Goal: Task Accomplishment & Management: Use online tool/utility

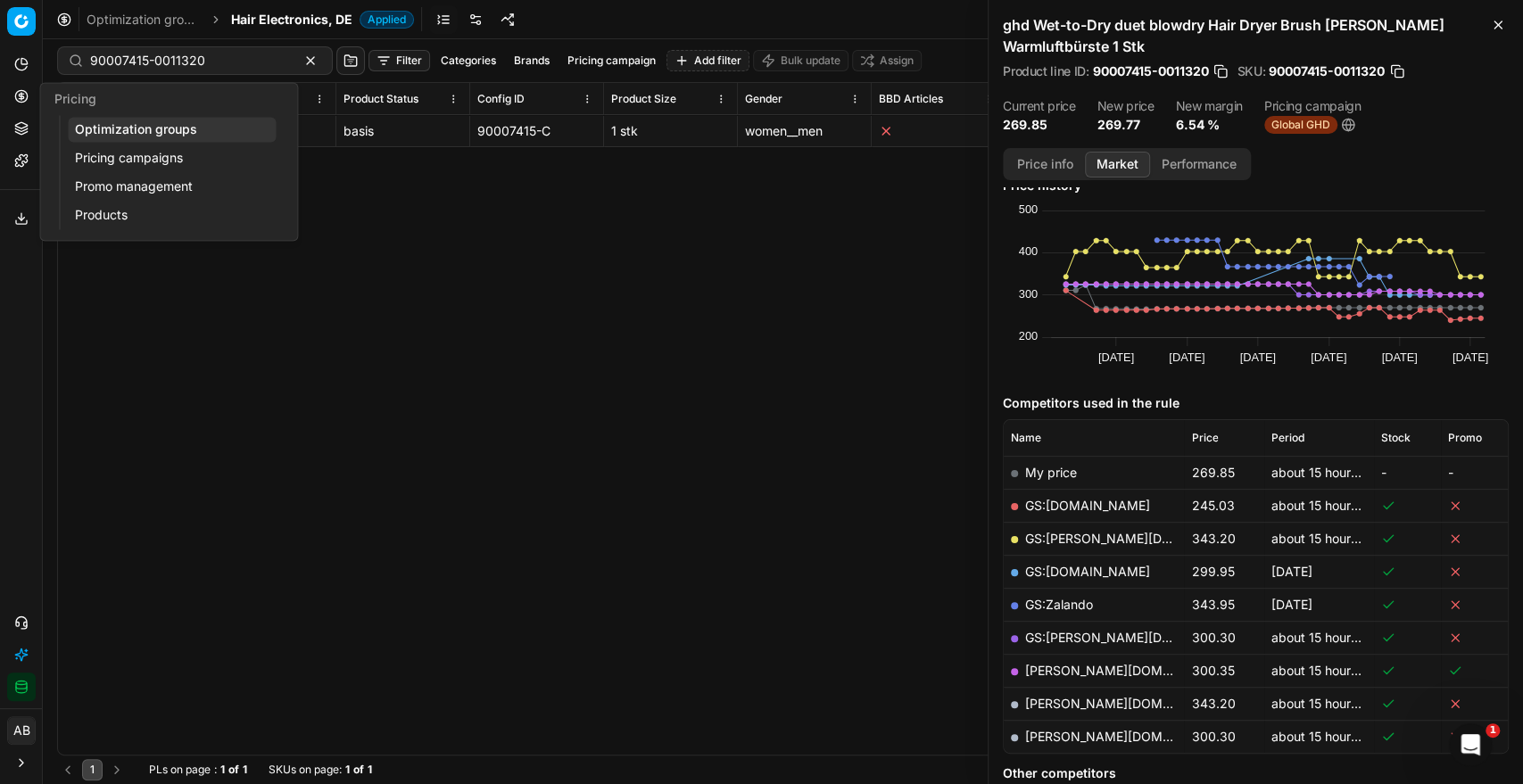
drag, startPoint x: 127, startPoint y: 131, endPoint x: 317, endPoint y: 135, distance: 190.0
click at [127, 131] on link "Optimization groups" at bounding box center [171, 129] width 208 height 25
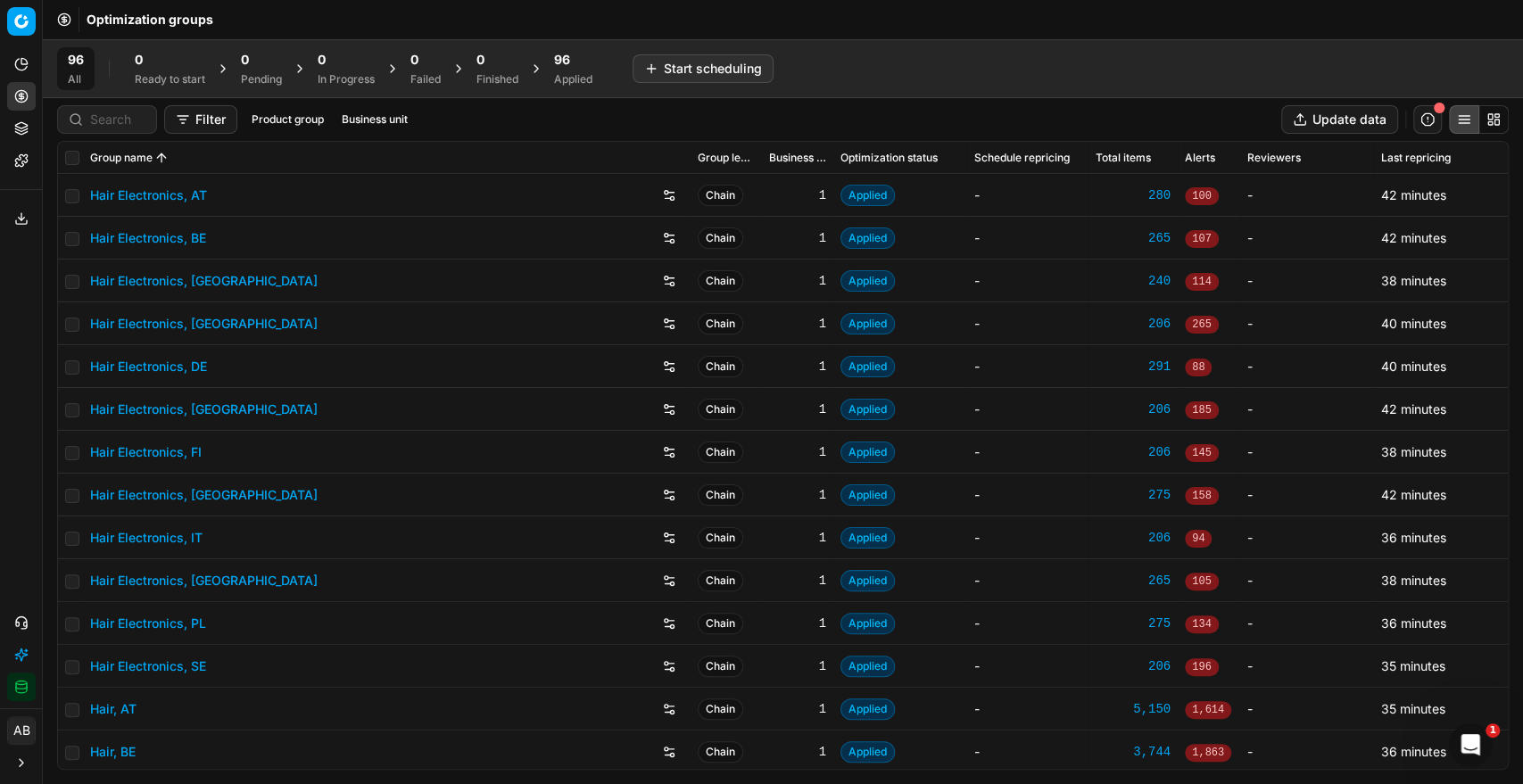
click at [586, 57] on div "96" at bounding box center [573, 59] width 39 height 18
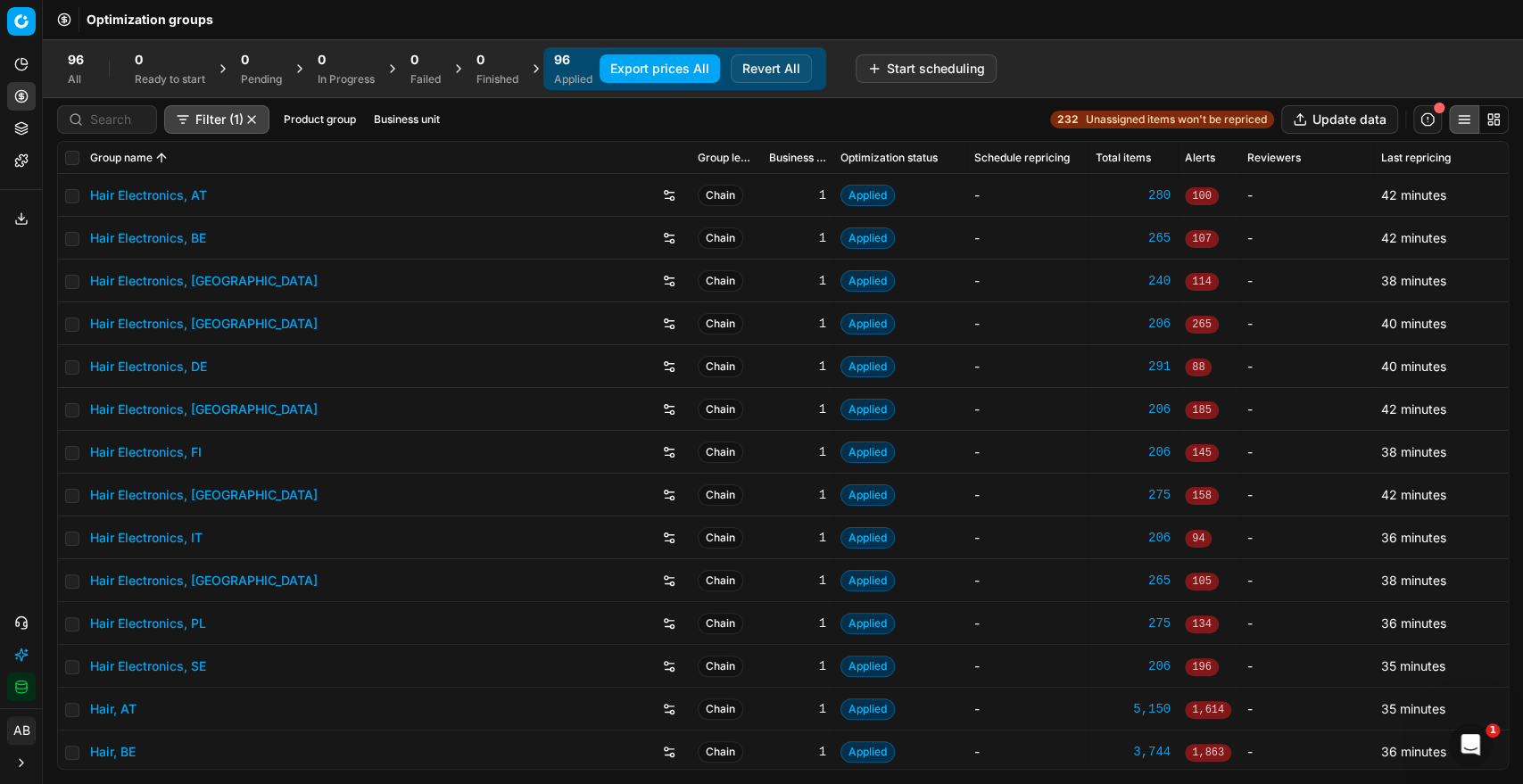
click at [401, 107] on div "Filter (1) Product group Business unit" at bounding box center [252, 120] width 390 height 28
click at [401, 121] on button "Business unit" at bounding box center [407, 120] width 80 height 22
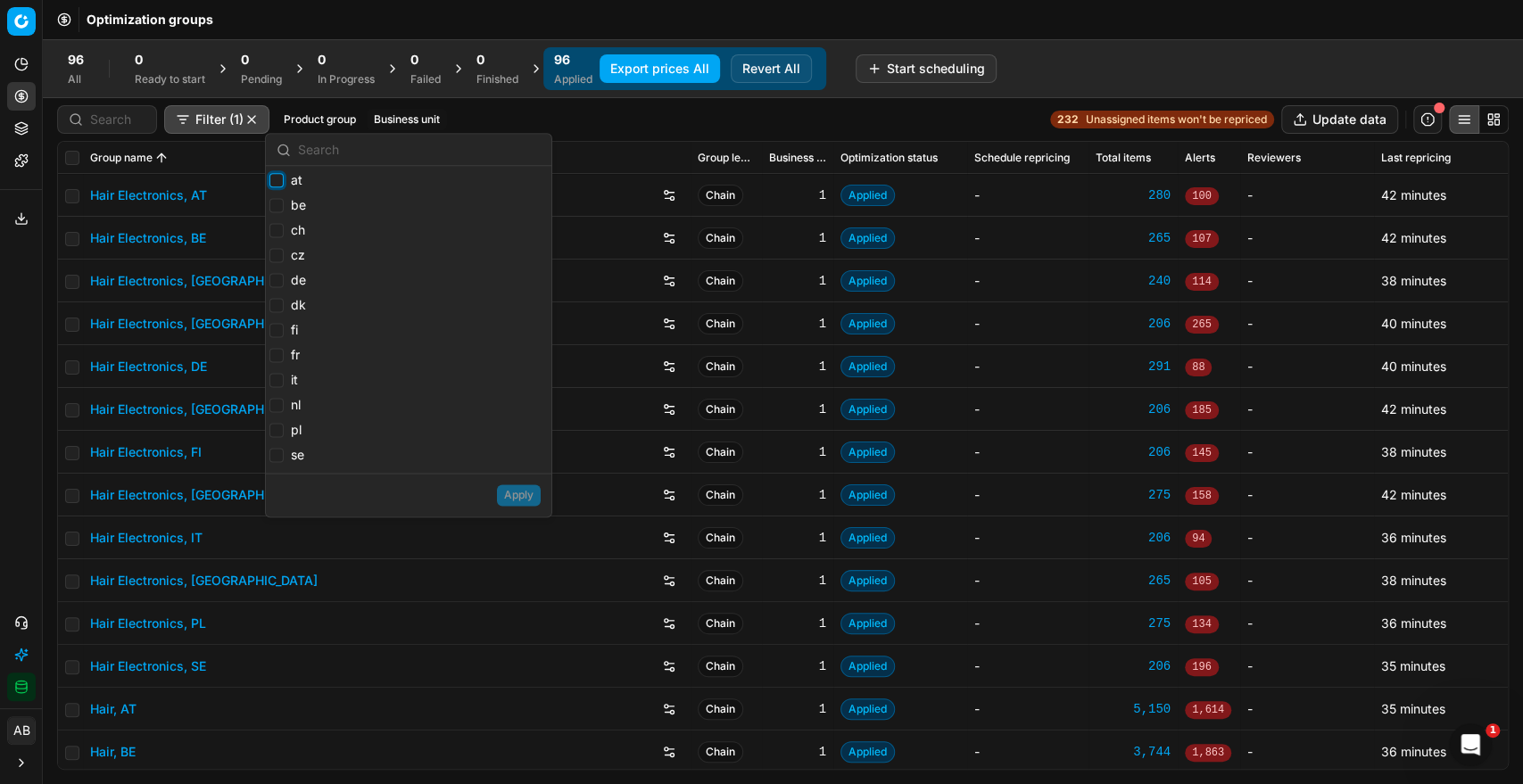
click at [281, 182] on input "at" at bounding box center [276, 180] width 14 height 14
checkbox input "true"
click at [276, 204] on input "be" at bounding box center [276, 204] width 14 height 14
checkbox input "true"
click at [274, 225] on input "ch" at bounding box center [276, 230] width 14 height 14
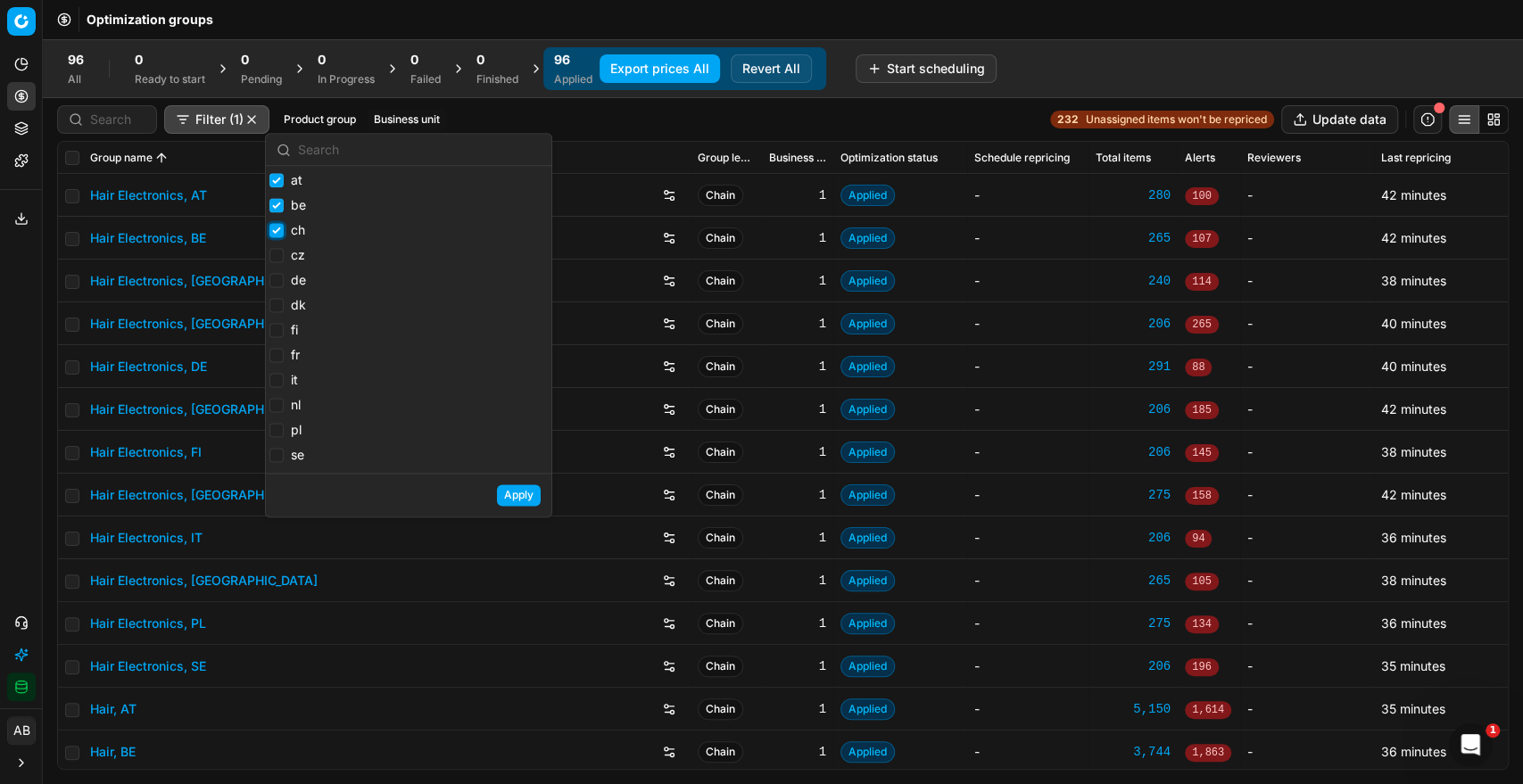
checkbox input "true"
click at [283, 287] on label "de" at bounding box center [287, 280] width 37 height 18
click at [283, 287] on input "de" at bounding box center [276, 280] width 14 height 14
checkbox input "true"
click at [276, 408] on input "nl" at bounding box center [276, 405] width 14 height 14
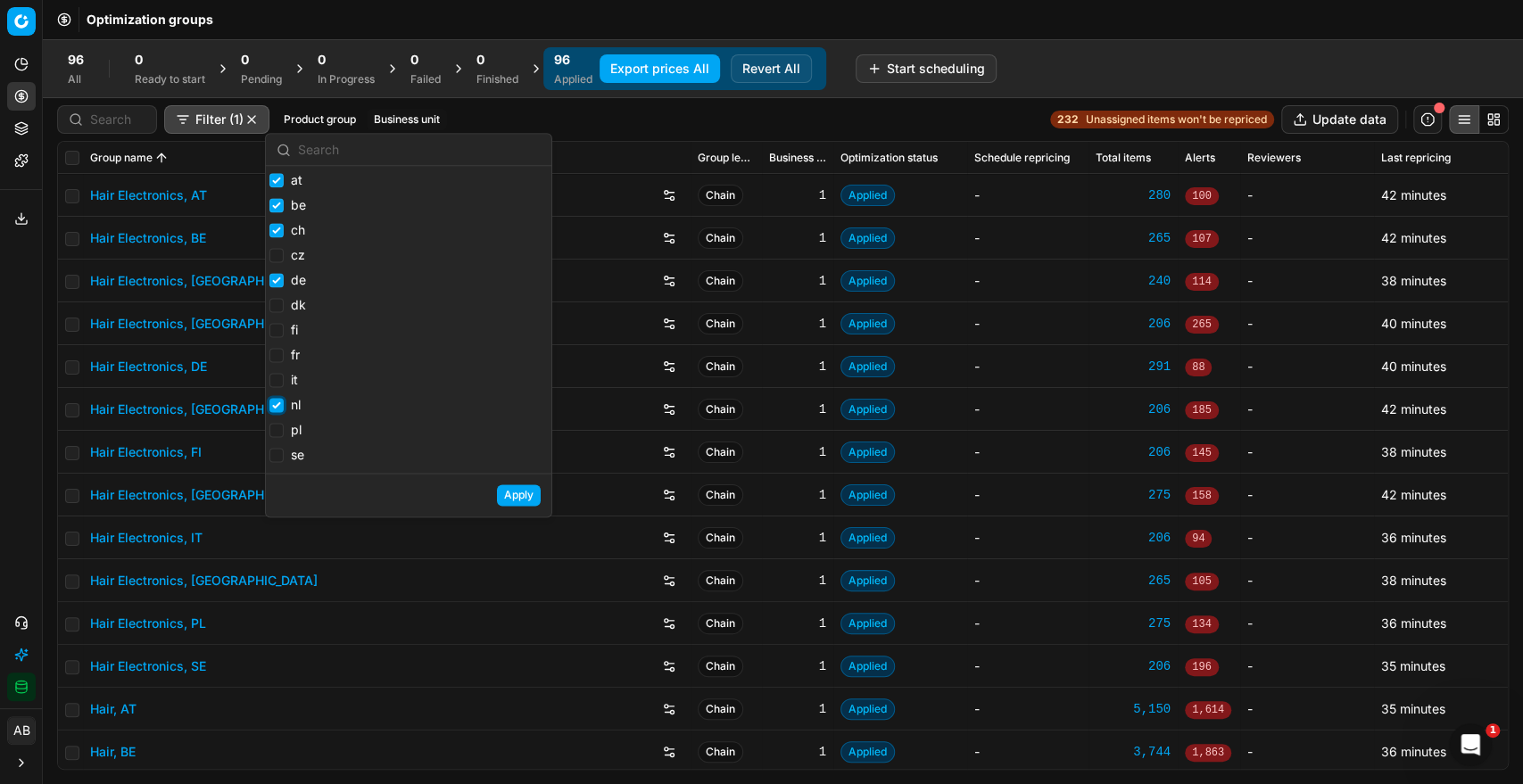
checkbox input "true"
click at [281, 433] on input "pl" at bounding box center [276, 429] width 14 height 14
checkbox input "true"
click at [281, 355] on input "fr" at bounding box center [276, 355] width 14 height 14
checkbox input "true"
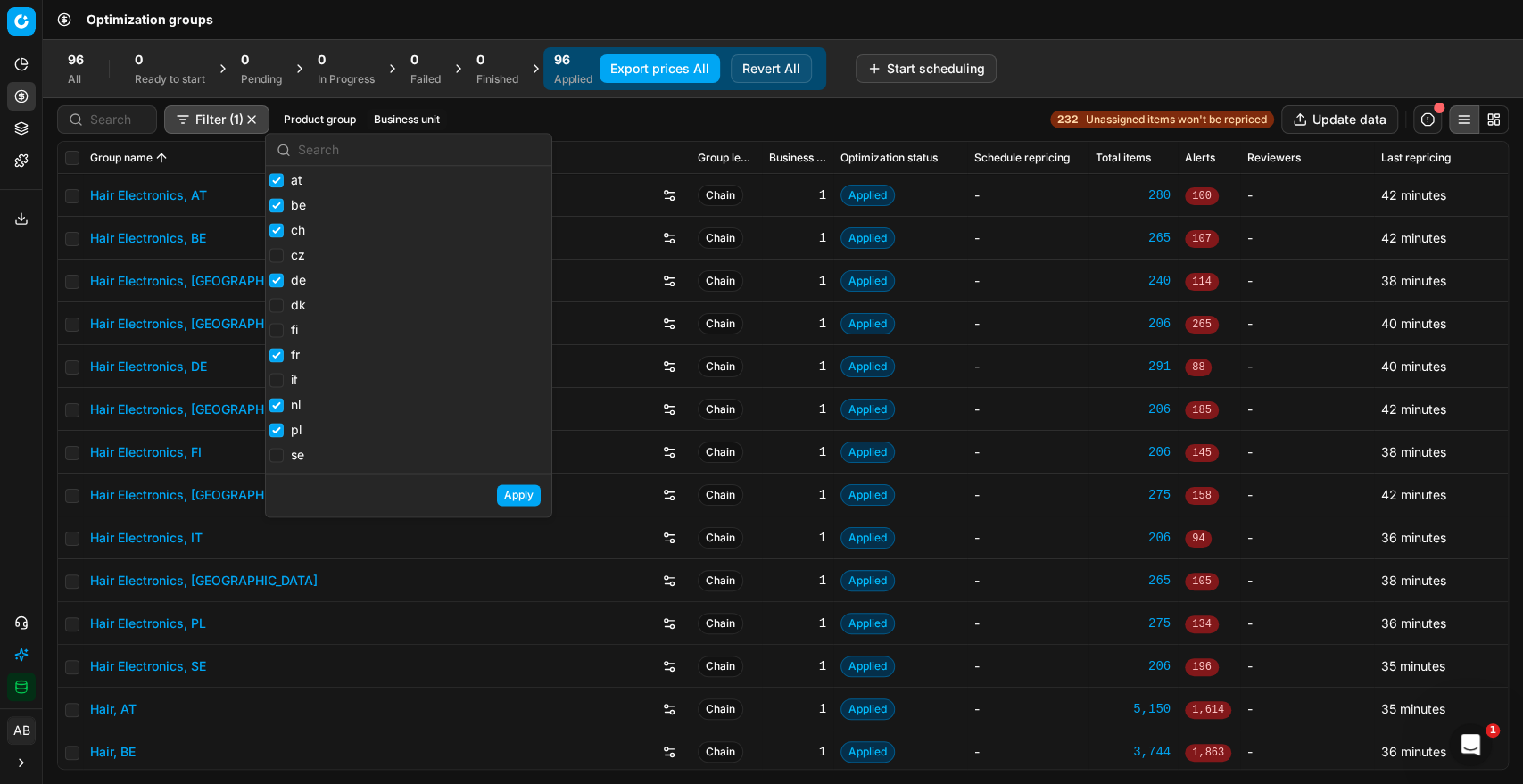
click at [515, 500] on button "Apply" at bounding box center [519, 495] width 43 height 22
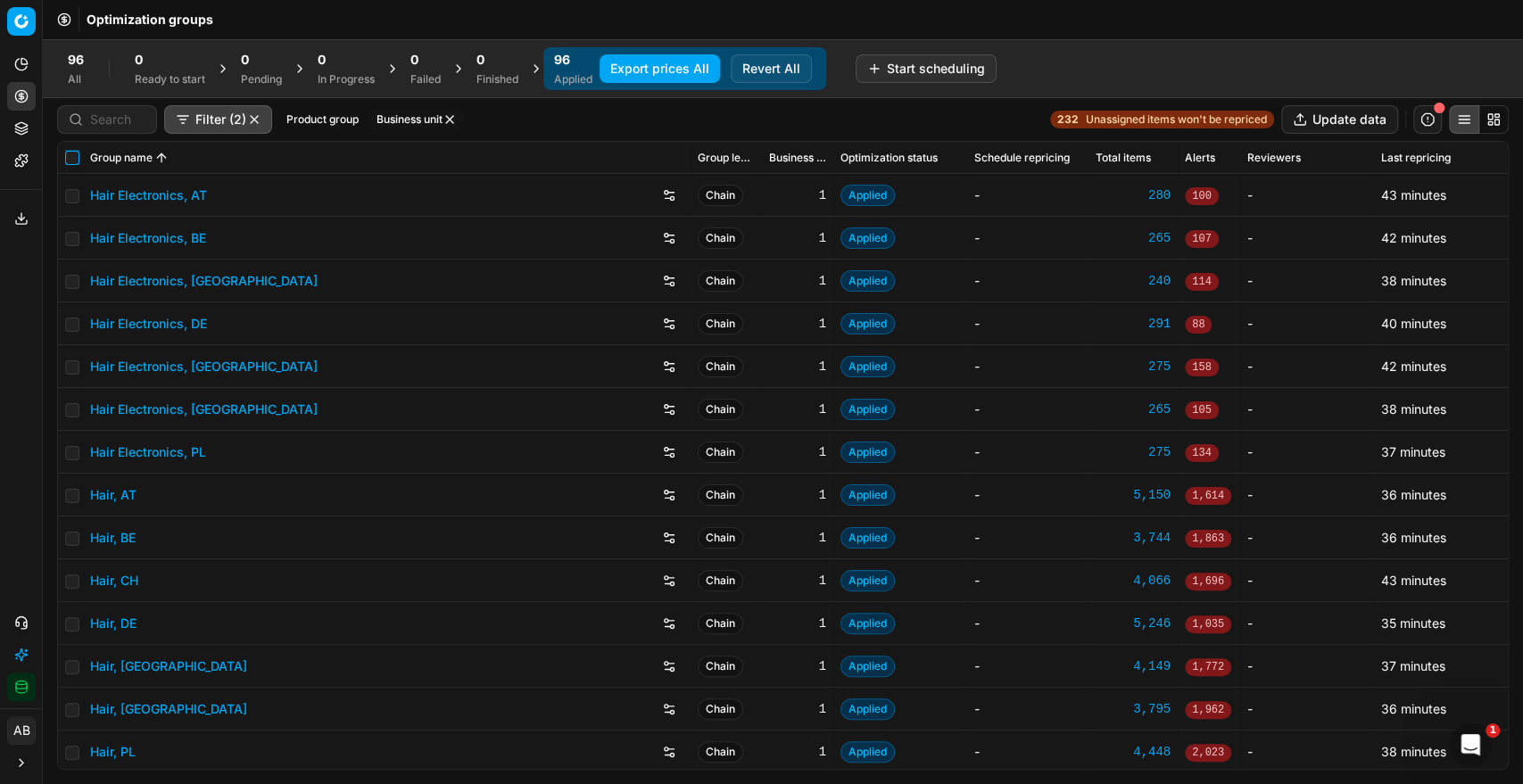
click at [78, 153] on input "checkbox" at bounding box center [72, 157] width 14 height 14
checkbox input "true"
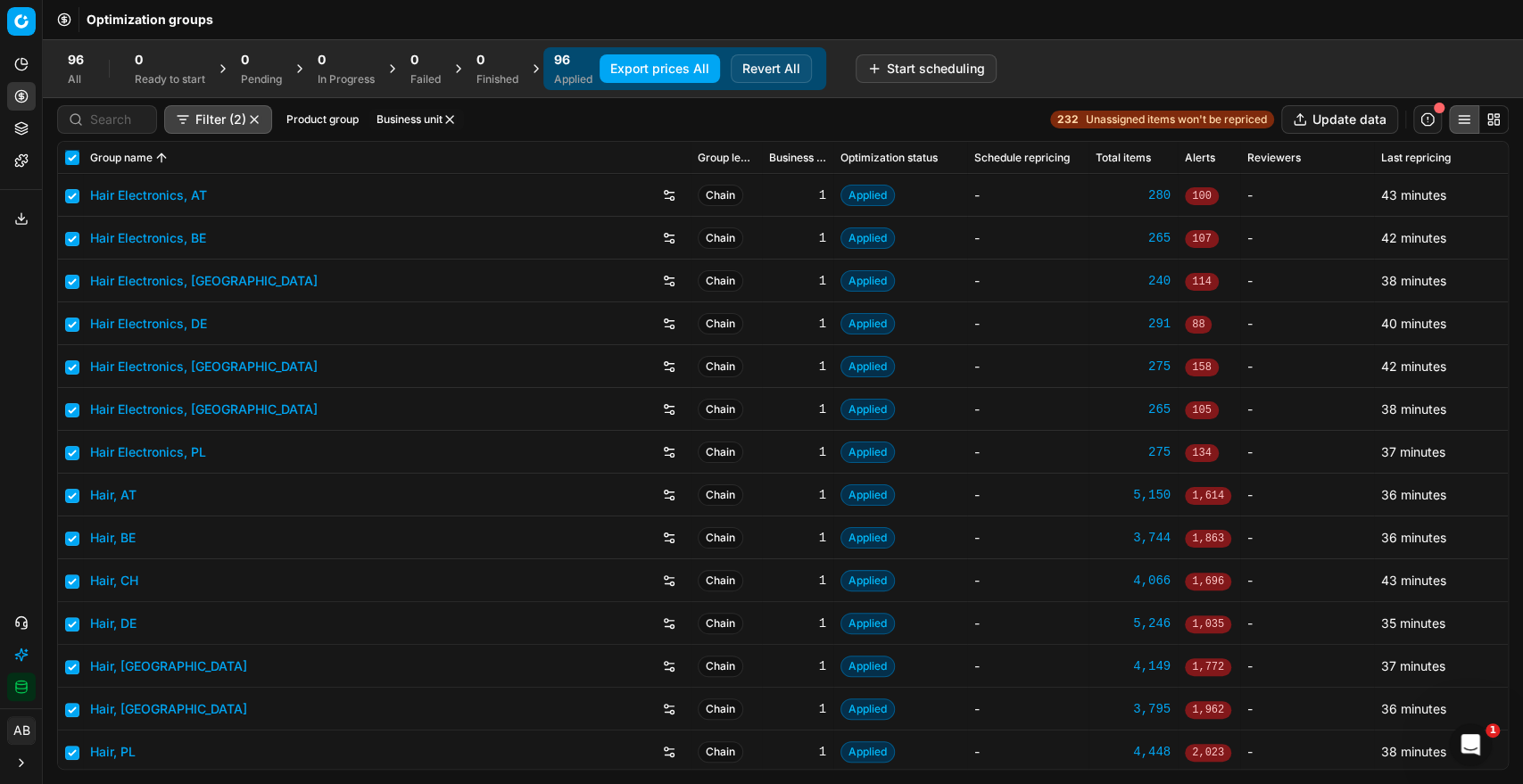
checkbox input "true"
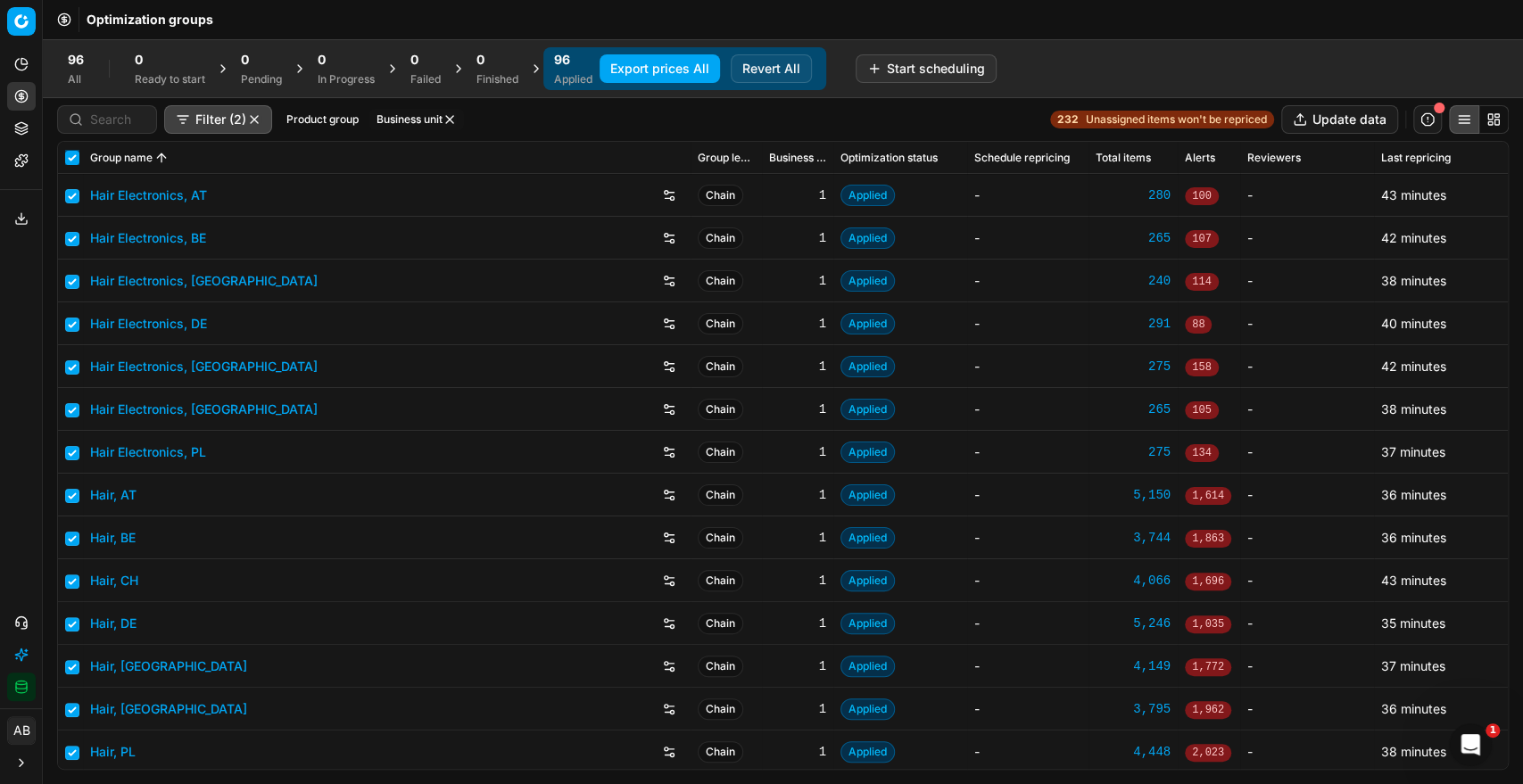
checkbox input "true"
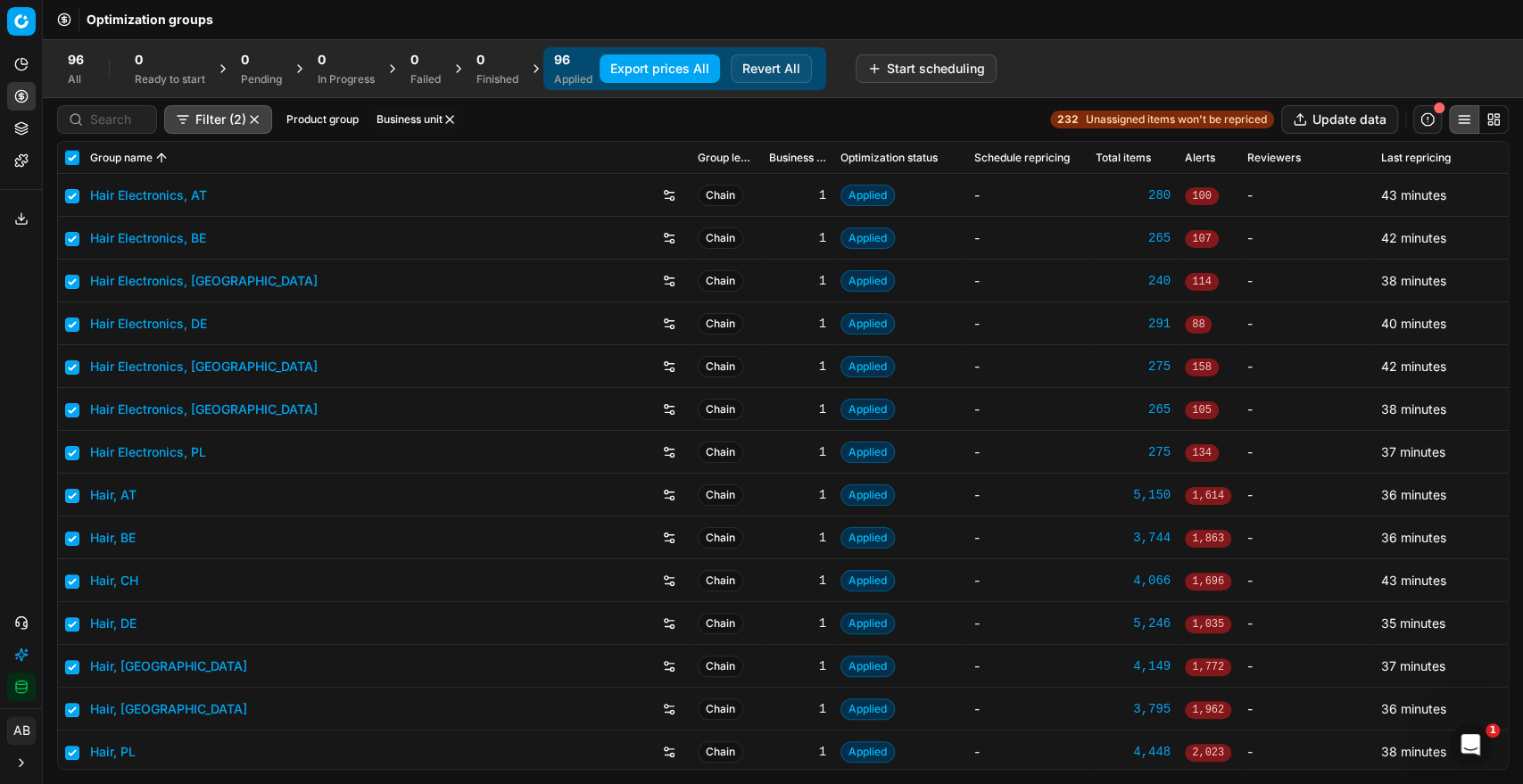
checkbox input "true"
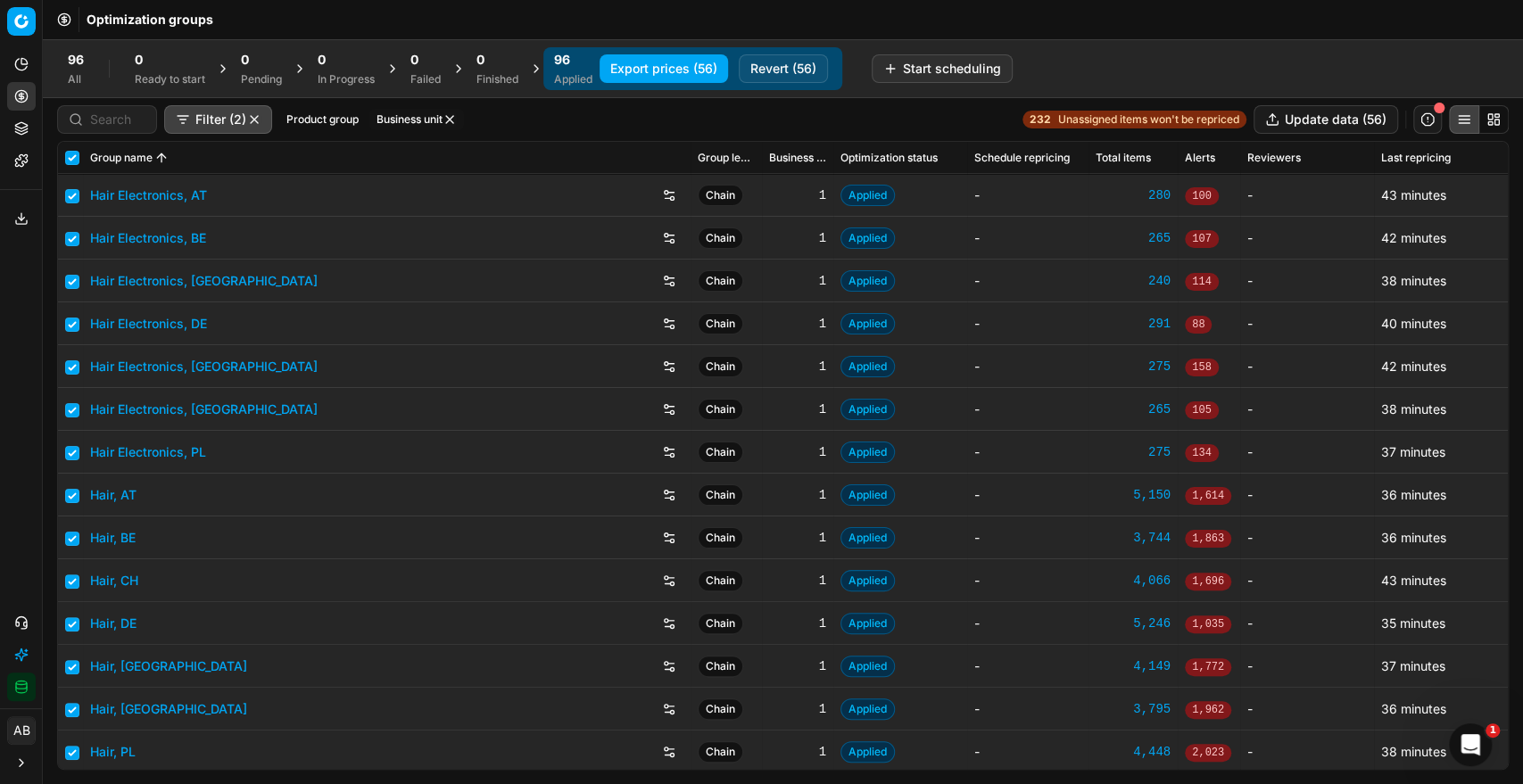
click at [713, 70] on button "Export prices (56)" at bounding box center [664, 69] width 128 height 28
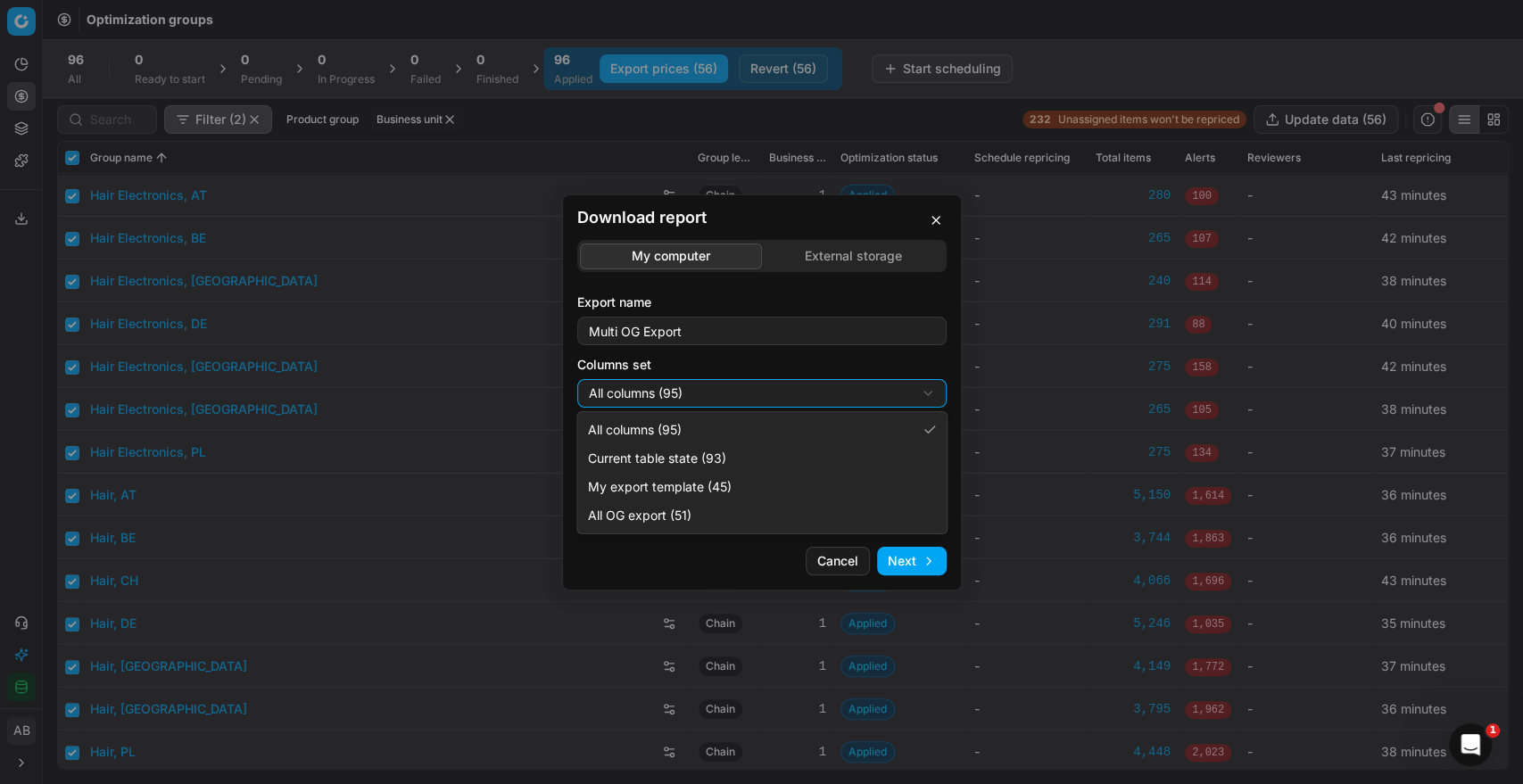
click at [728, 398] on div "Download report My computer External storage Export name Multi OG Export Column…" at bounding box center [762, 392] width 1523 height 784
select select "custom"
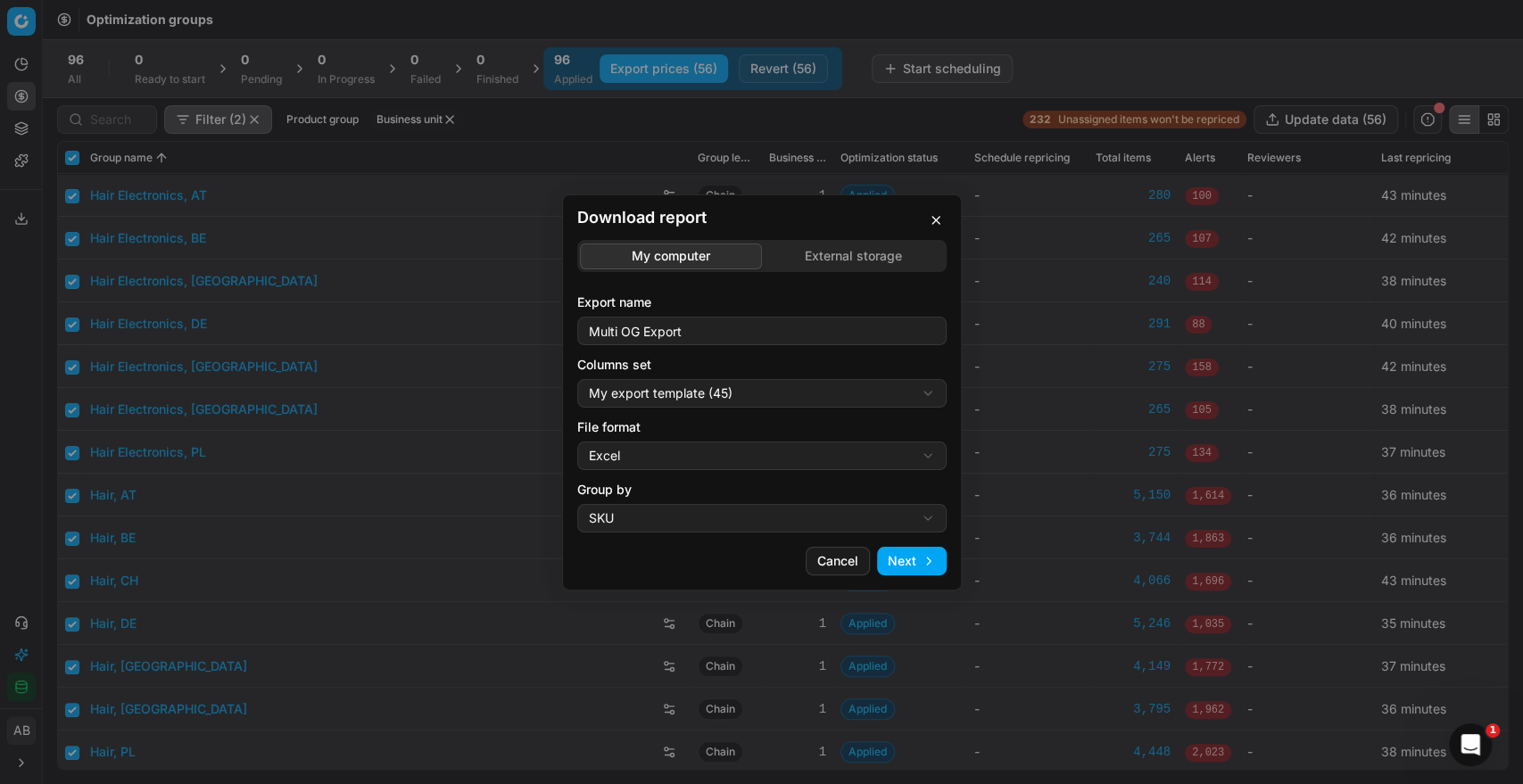
click at [696, 456] on div "Download report My computer External storage Export name Multi OG Export Column…" at bounding box center [762, 392] width 1523 height 784
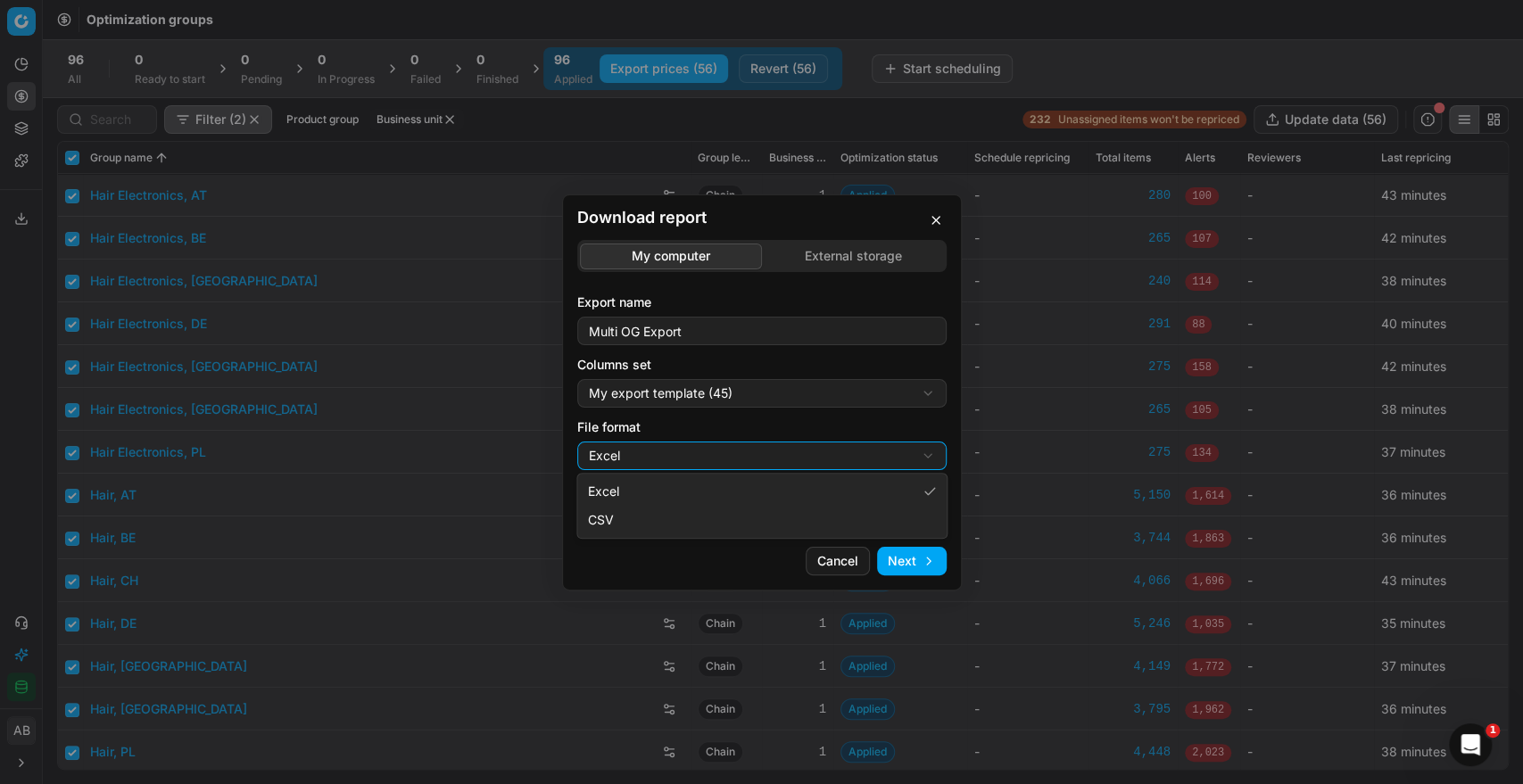
select select "csv"
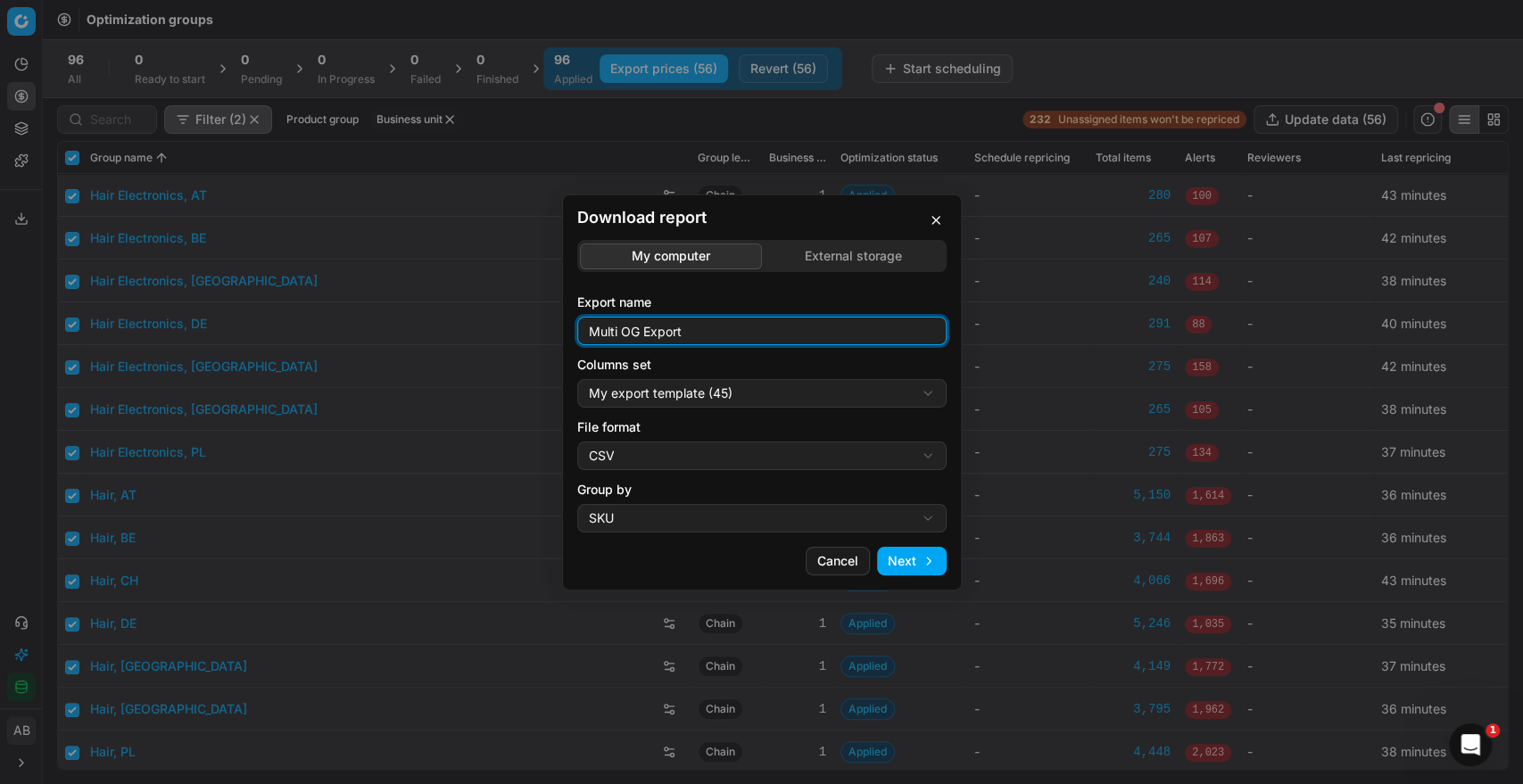
click at [727, 329] on input "Multi OG Export" at bounding box center [762, 330] width 353 height 26
type input "Multi OG Export_old countries"
click at [920, 559] on button "Next" at bounding box center [912, 561] width 70 height 28
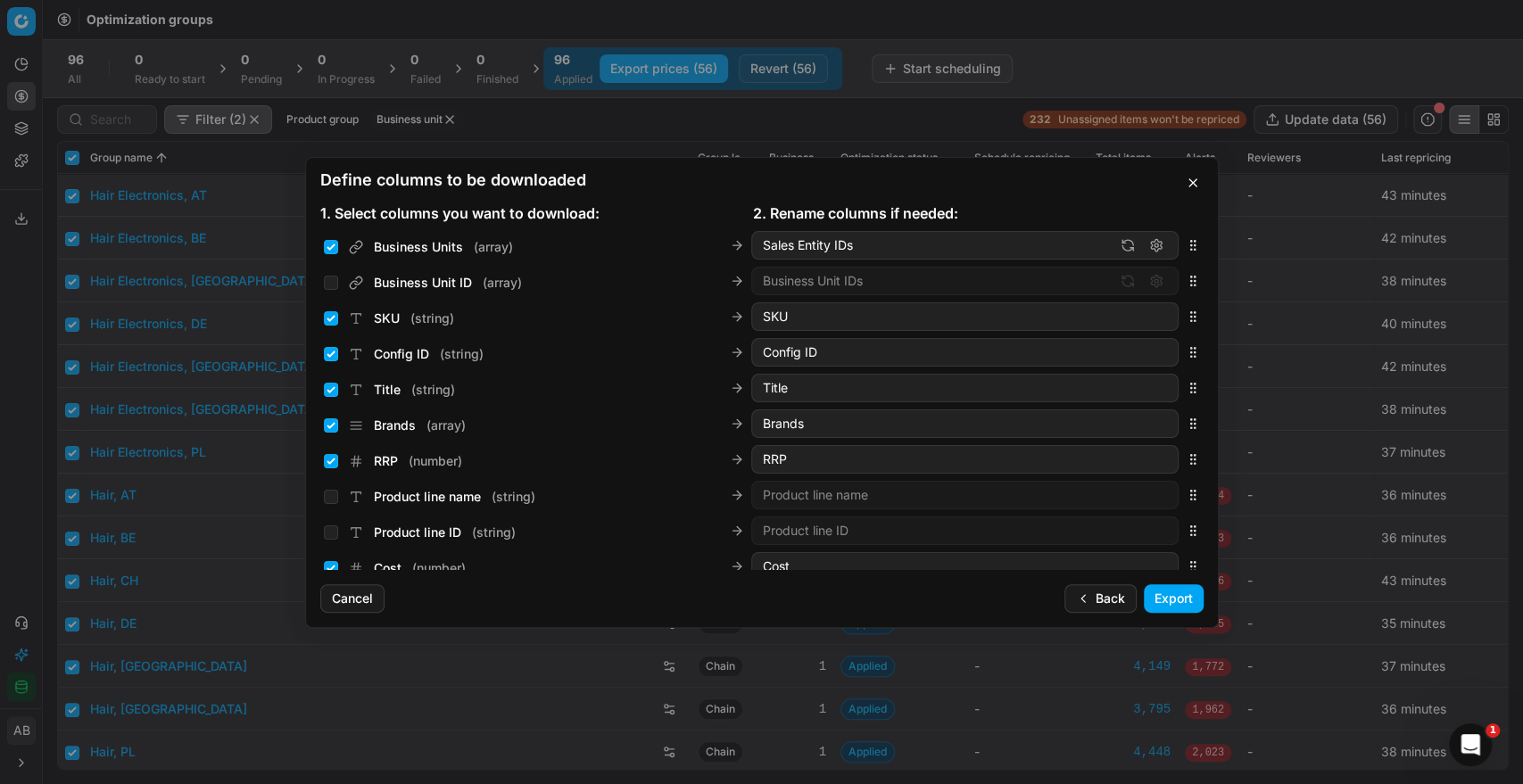
click at [1186, 598] on button "Export" at bounding box center [1173, 599] width 59 height 28
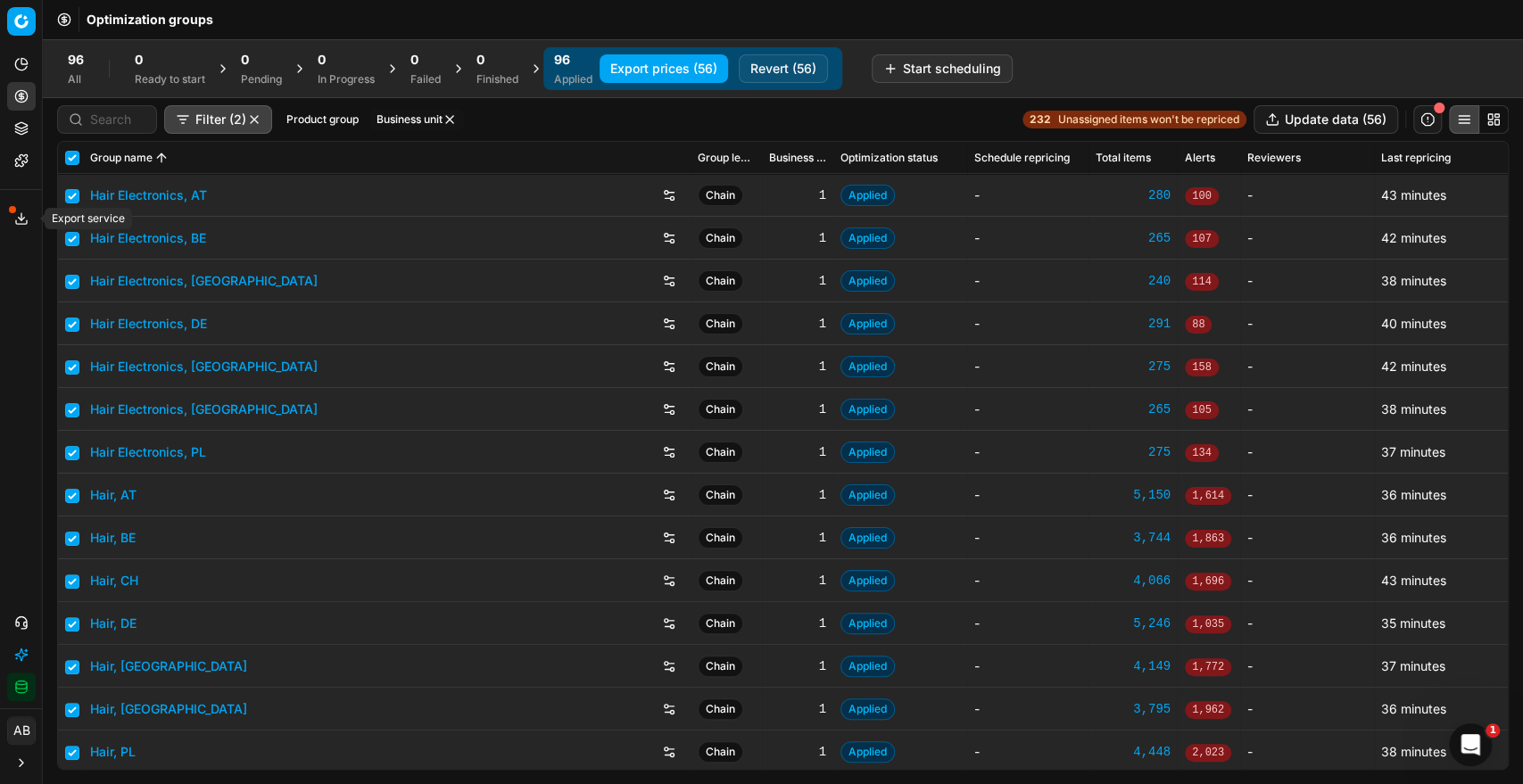
click at [16, 216] on icon at bounding box center [21, 218] width 14 height 14
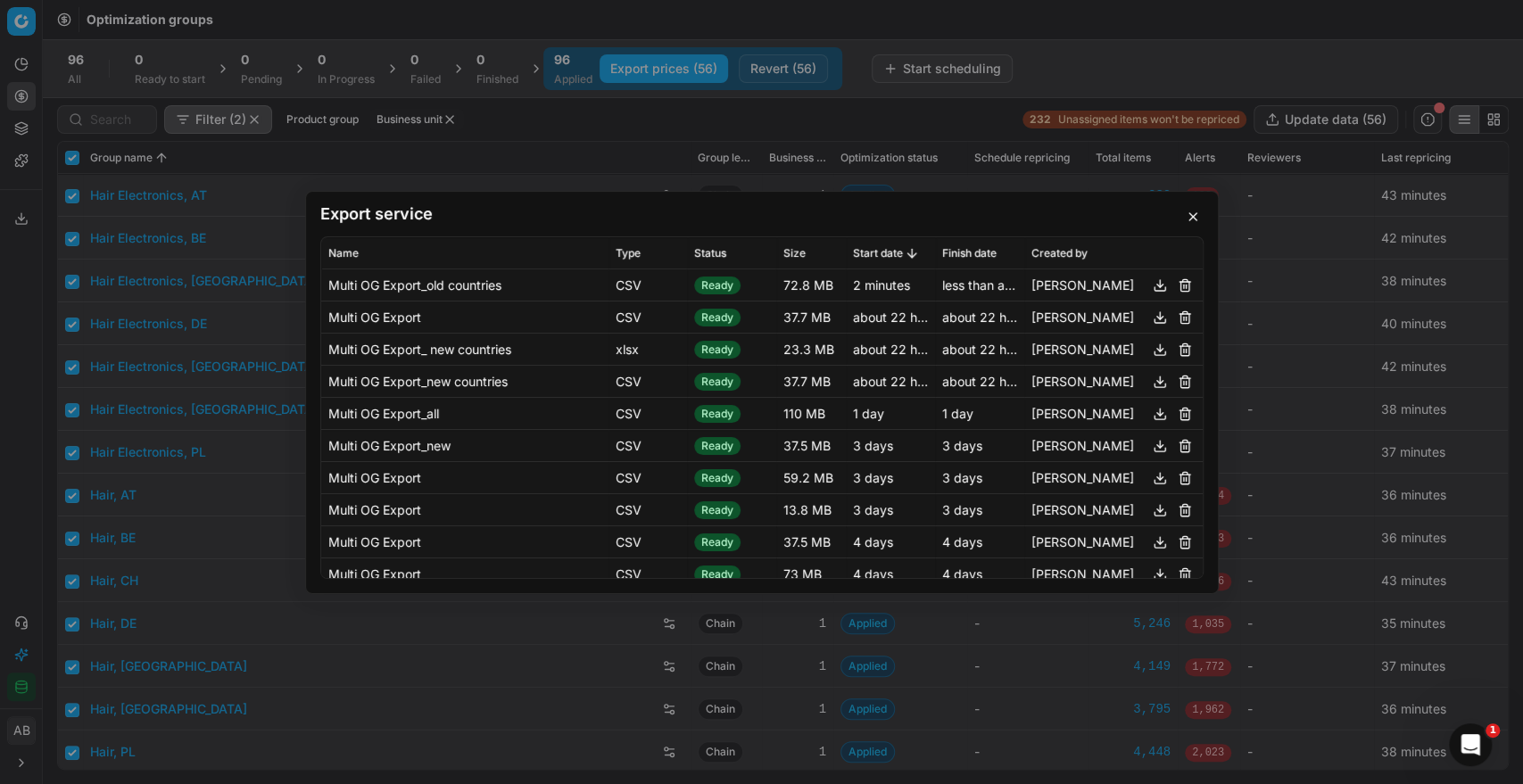
click at [1149, 281] on button "button" at bounding box center [1160, 284] width 22 height 22
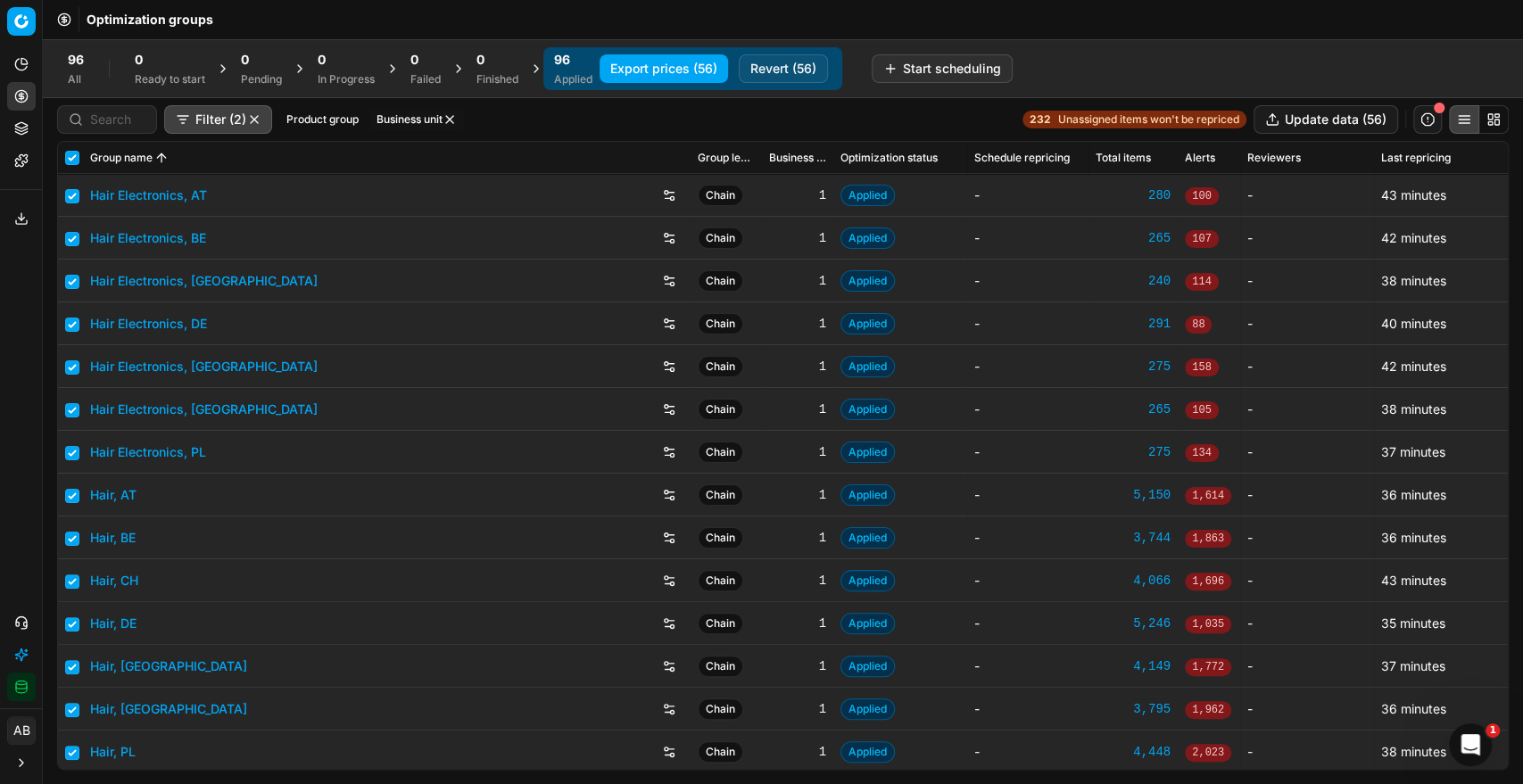
click at [22, 511] on div "Export service Name Type Status Size Start date Finish date Created by Multi OG…" at bounding box center [762, 392] width 1523 height 784
click at [22, 229] on button "Export service" at bounding box center [22, 218] width 28 height 28
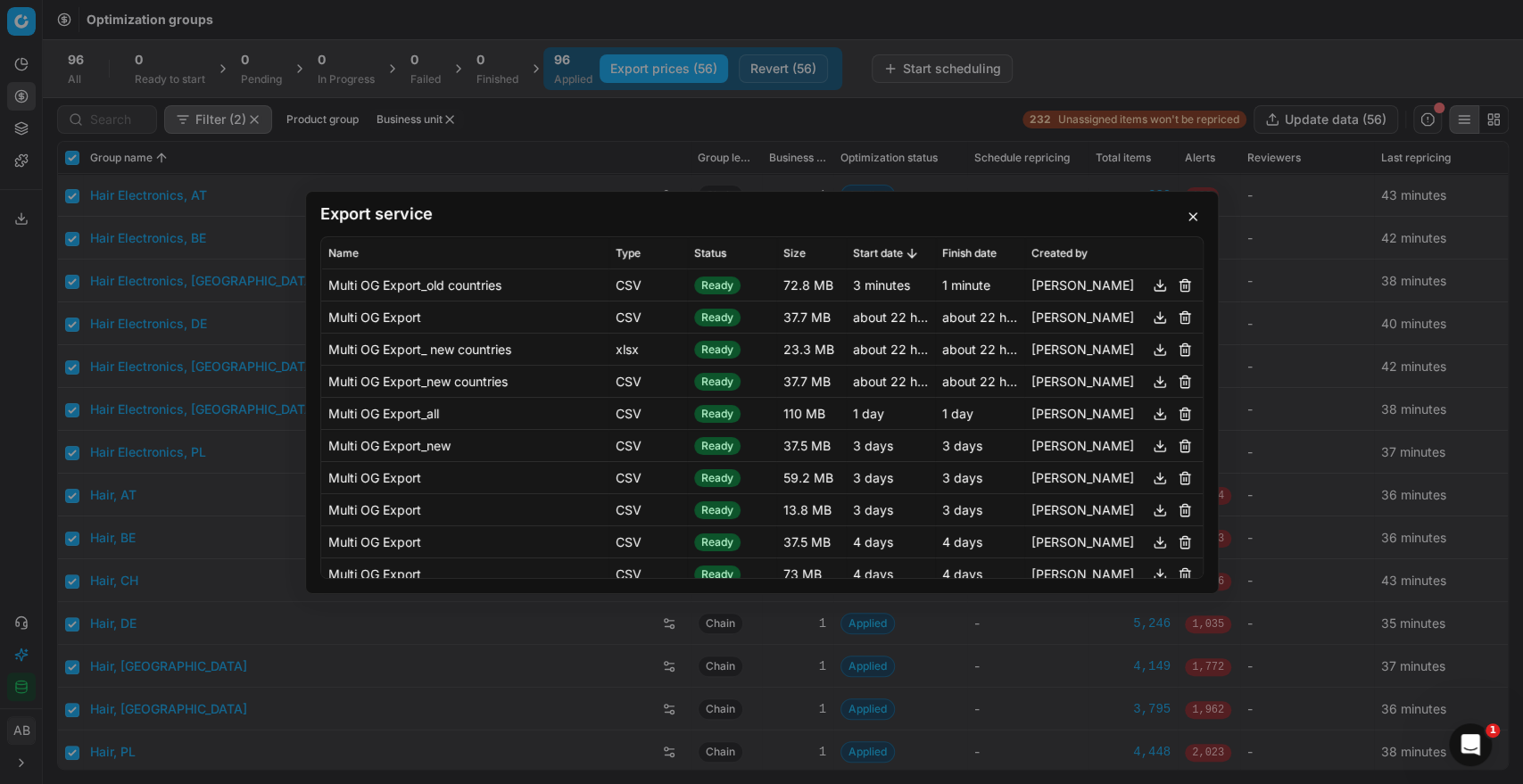
click at [1149, 290] on button "button" at bounding box center [1160, 284] width 22 height 22
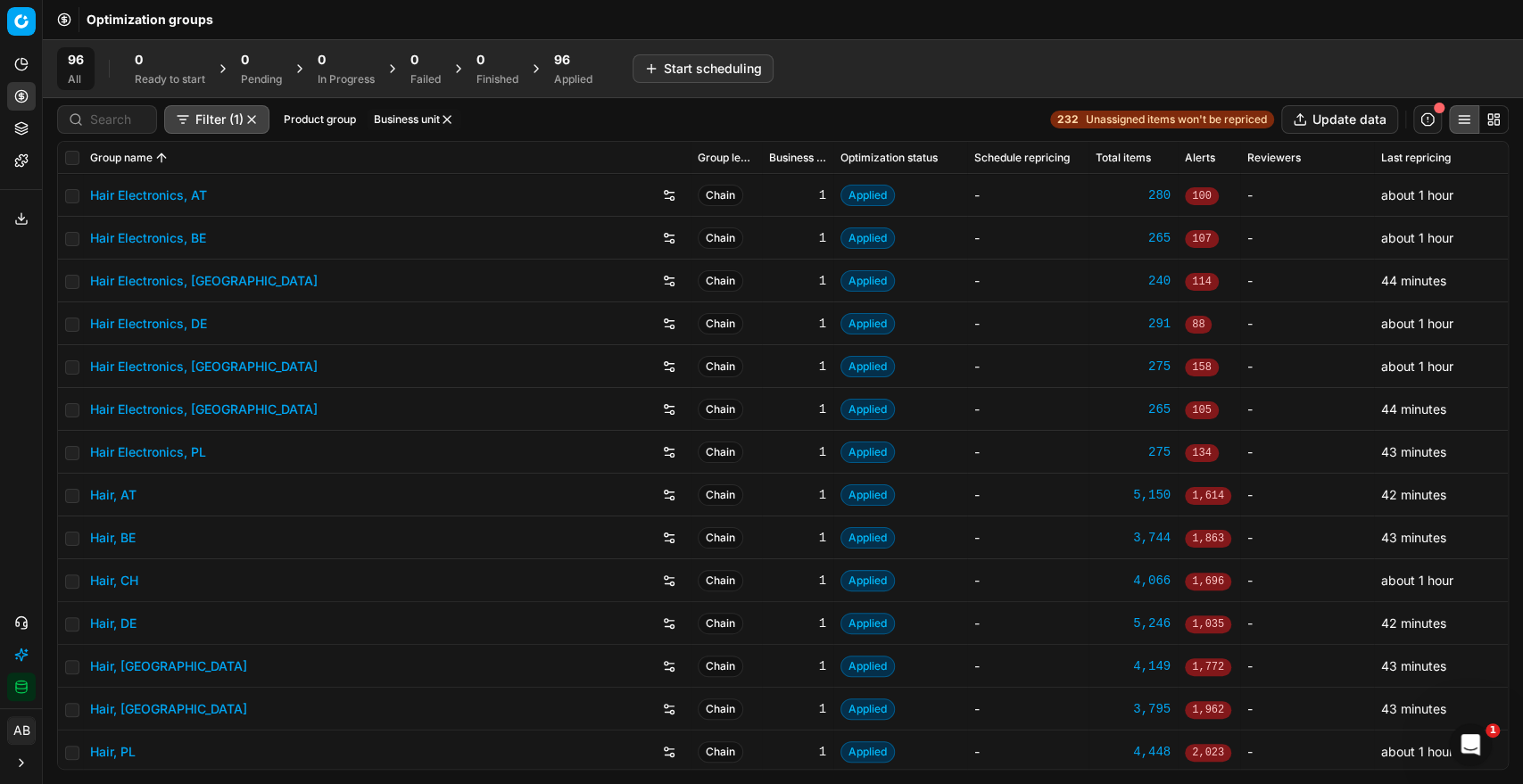
click at [578, 62] on div "96" at bounding box center [573, 59] width 39 height 18
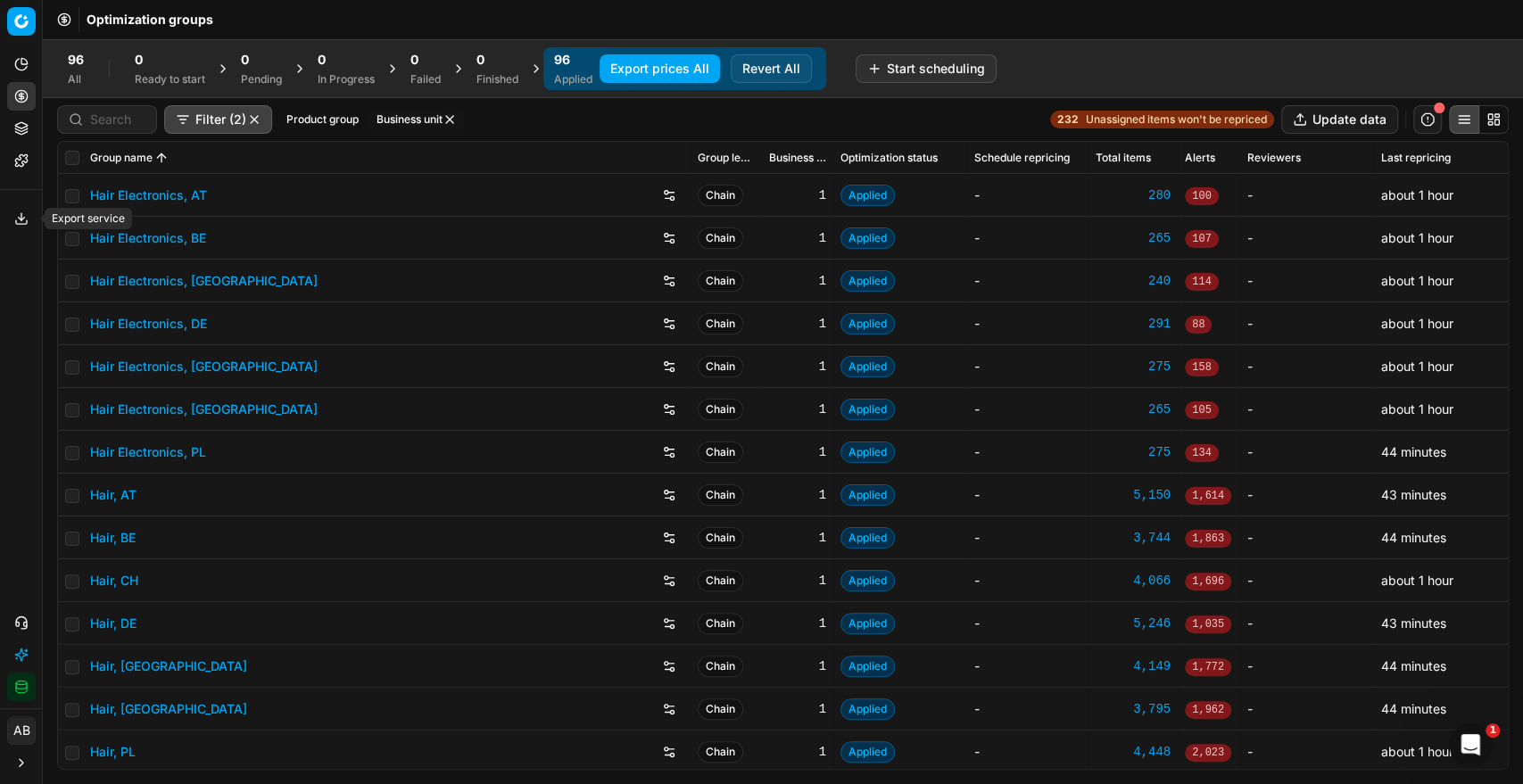
click at [18, 228] on button "Export service" at bounding box center [22, 218] width 28 height 28
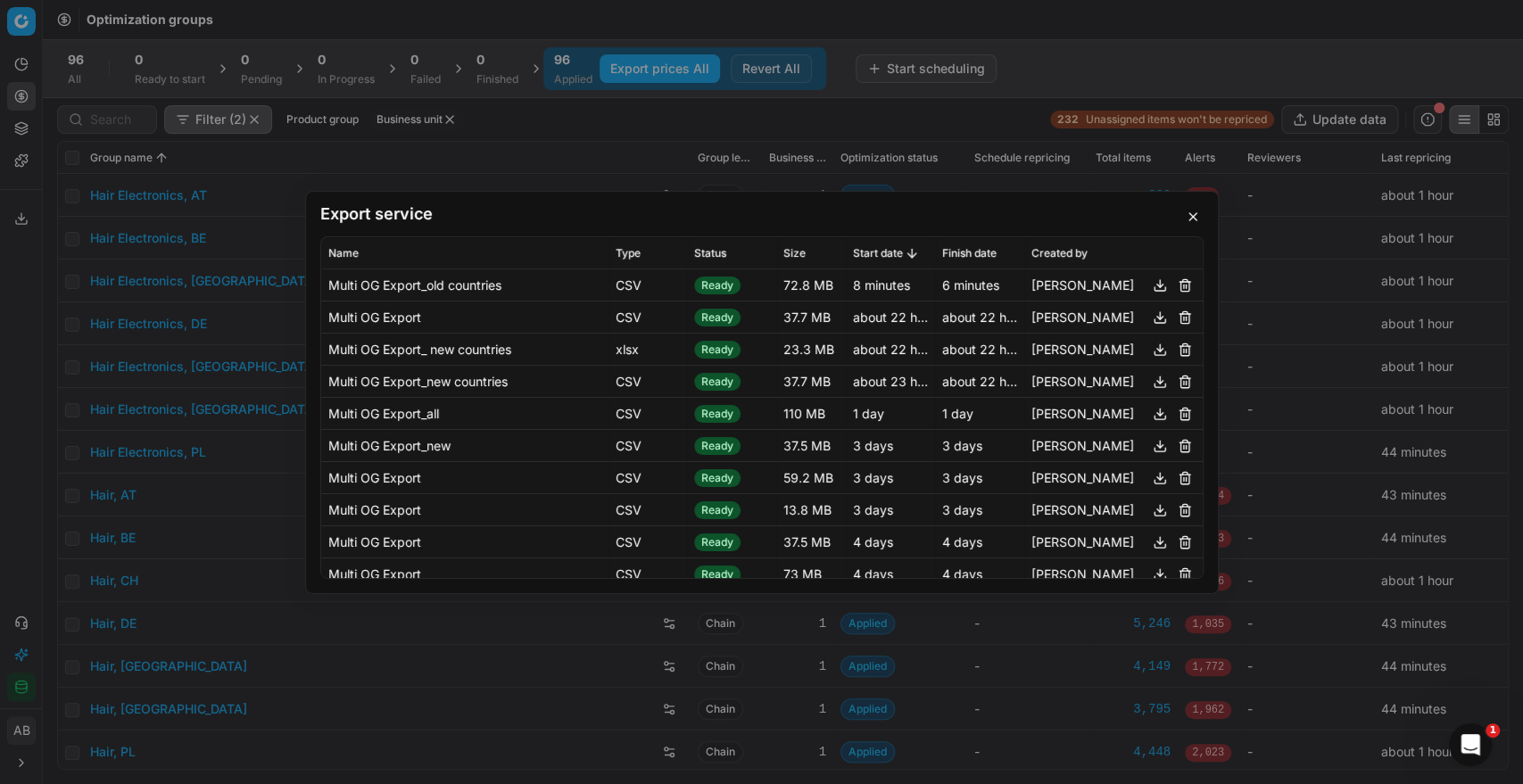
click at [1149, 283] on button "button" at bounding box center [1160, 284] width 22 height 22
click at [1123, 31] on div "Export service Name Type Status Size Start date Finish date Created by Multi OG…" at bounding box center [762, 392] width 1523 height 784
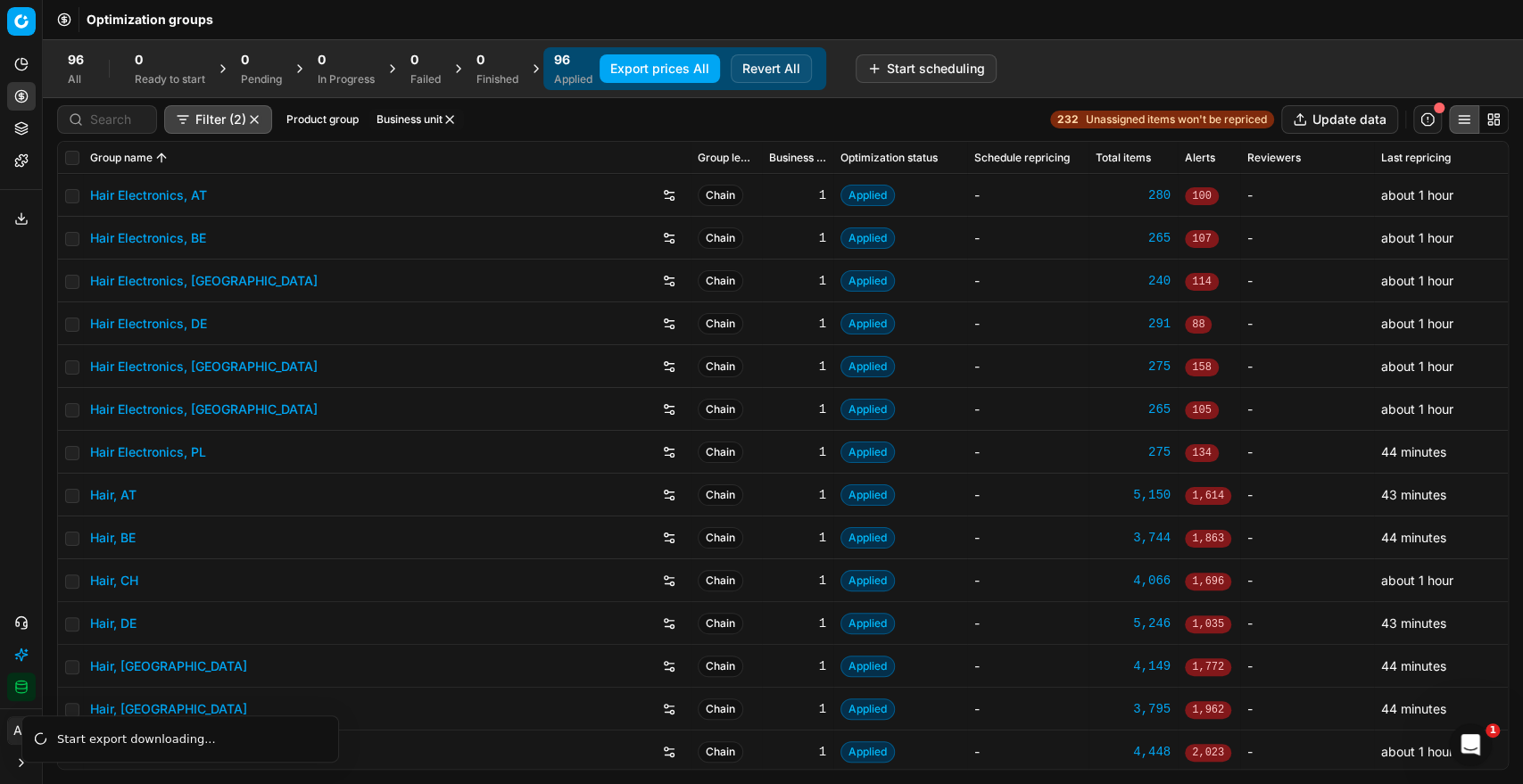
click at [410, 129] on button "Business unit" at bounding box center [416, 120] width 94 height 22
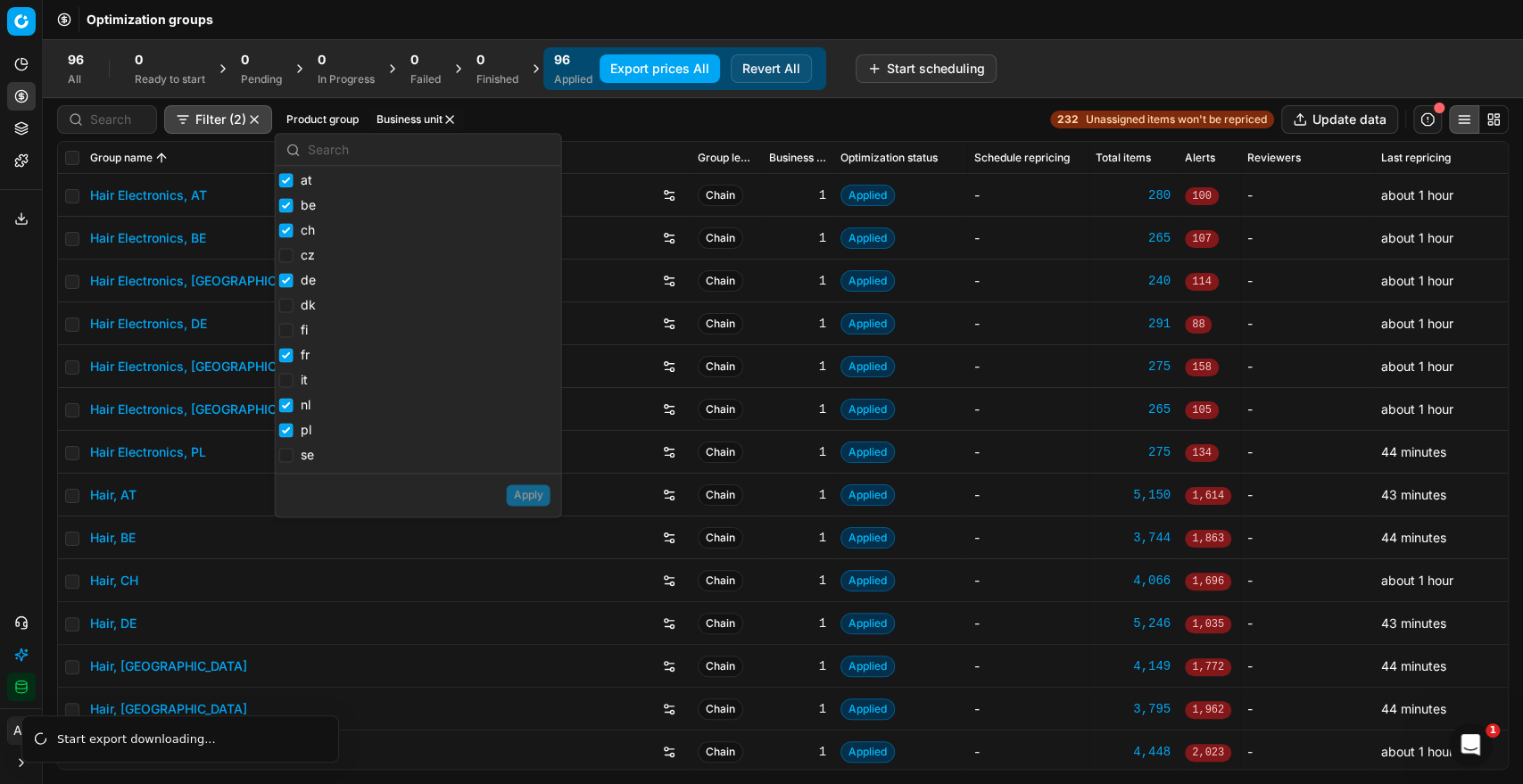
click at [457, 127] on button "Business unit" at bounding box center [416, 120] width 94 height 22
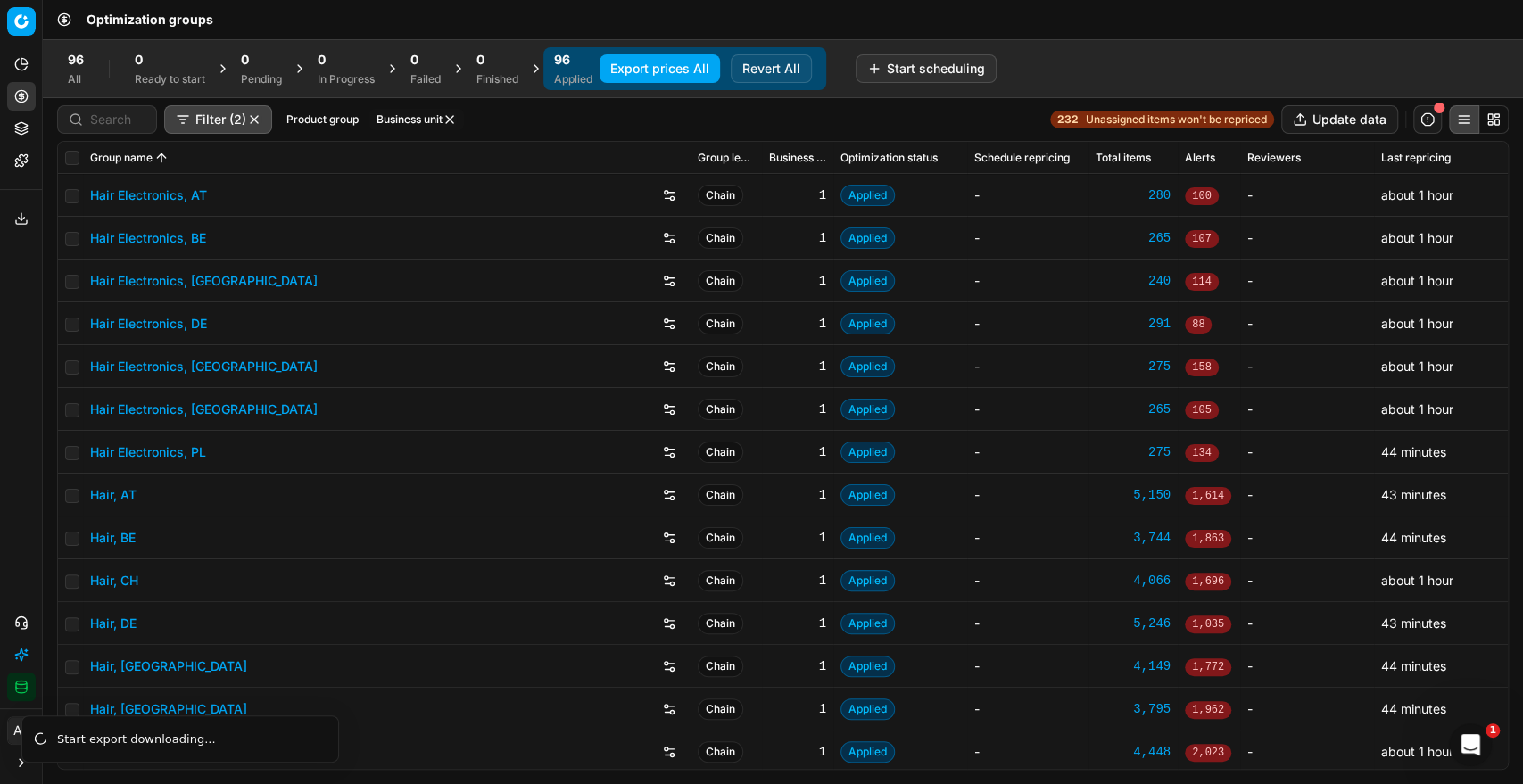
click at [457, 122] on button "button" at bounding box center [449, 119] width 14 height 14
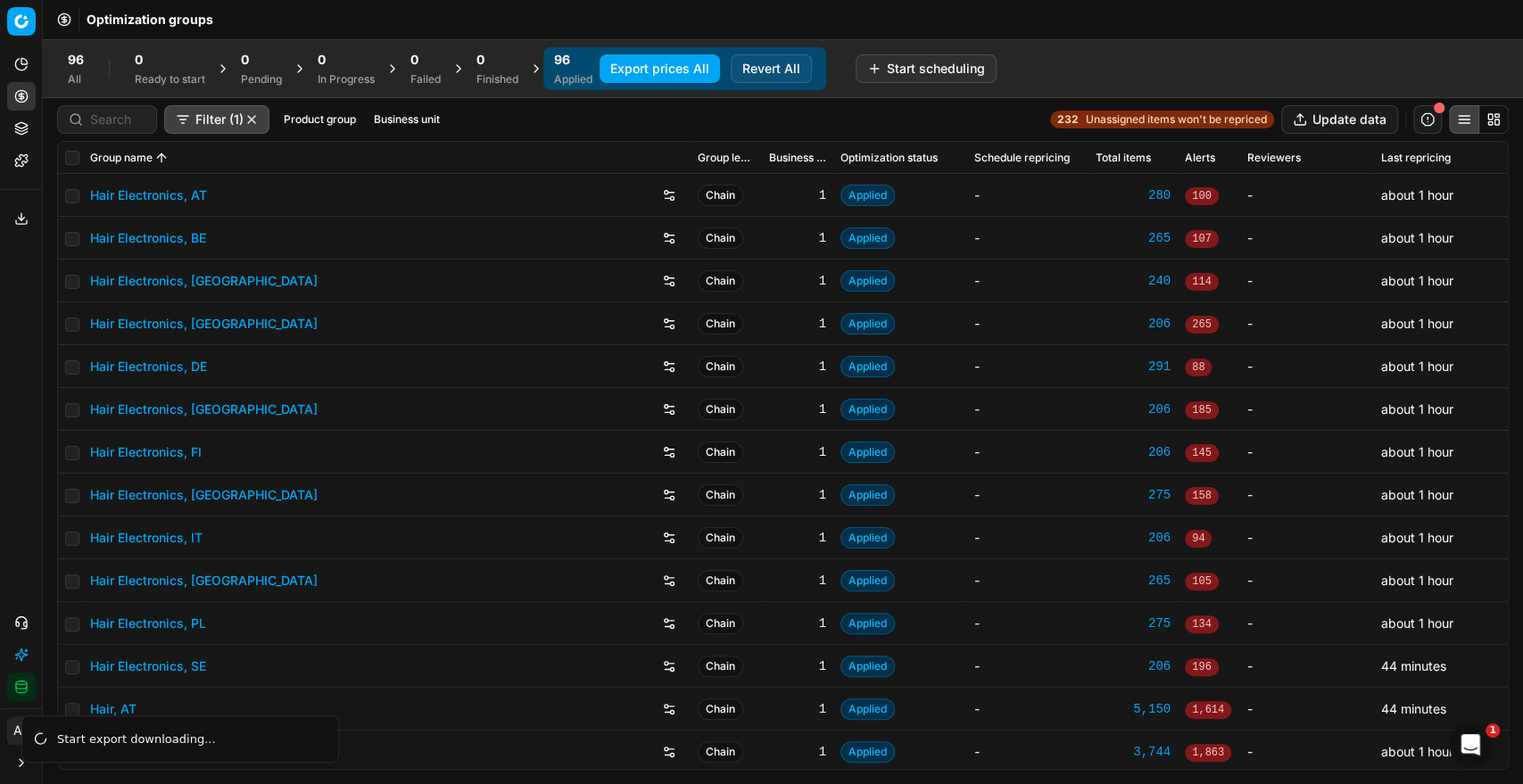
click at [397, 112] on button "Business unit" at bounding box center [407, 120] width 80 height 22
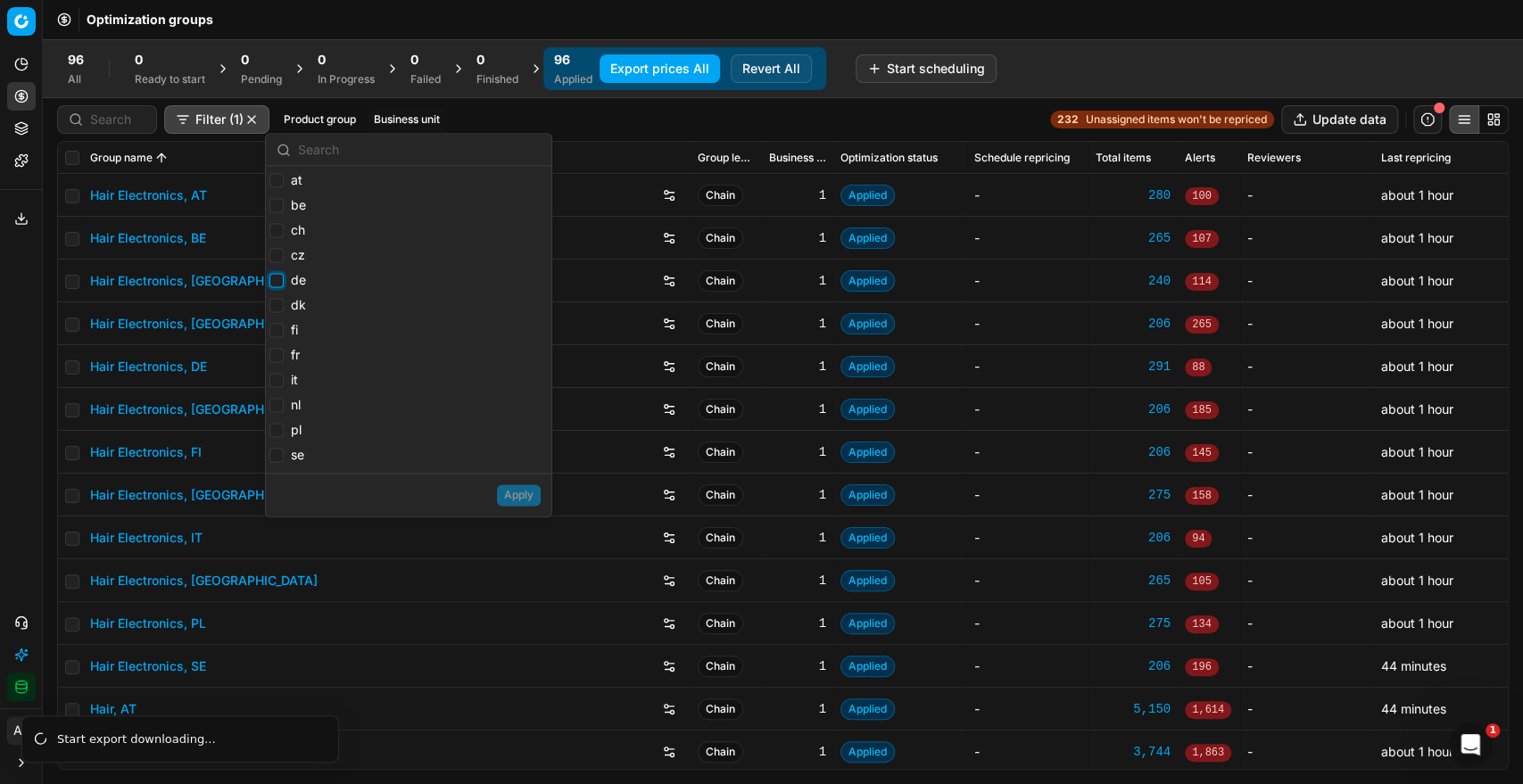
click at [281, 283] on input "de" at bounding box center [276, 280] width 14 height 14
checkbox input "true"
click at [528, 505] on button "Apply" at bounding box center [519, 495] width 43 height 22
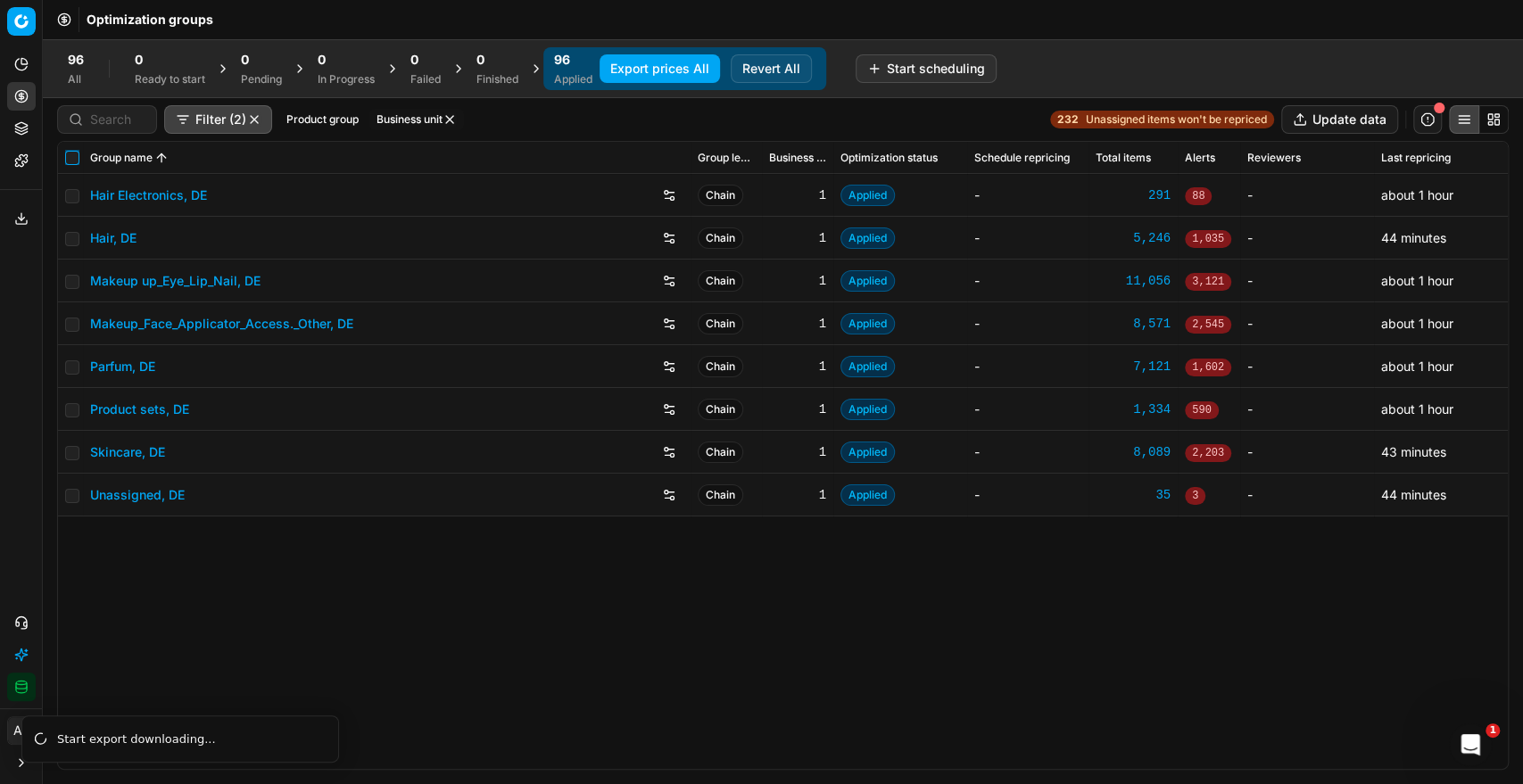
click at [75, 158] on input "checkbox" at bounding box center [72, 157] width 14 height 14
checkbox input "true"
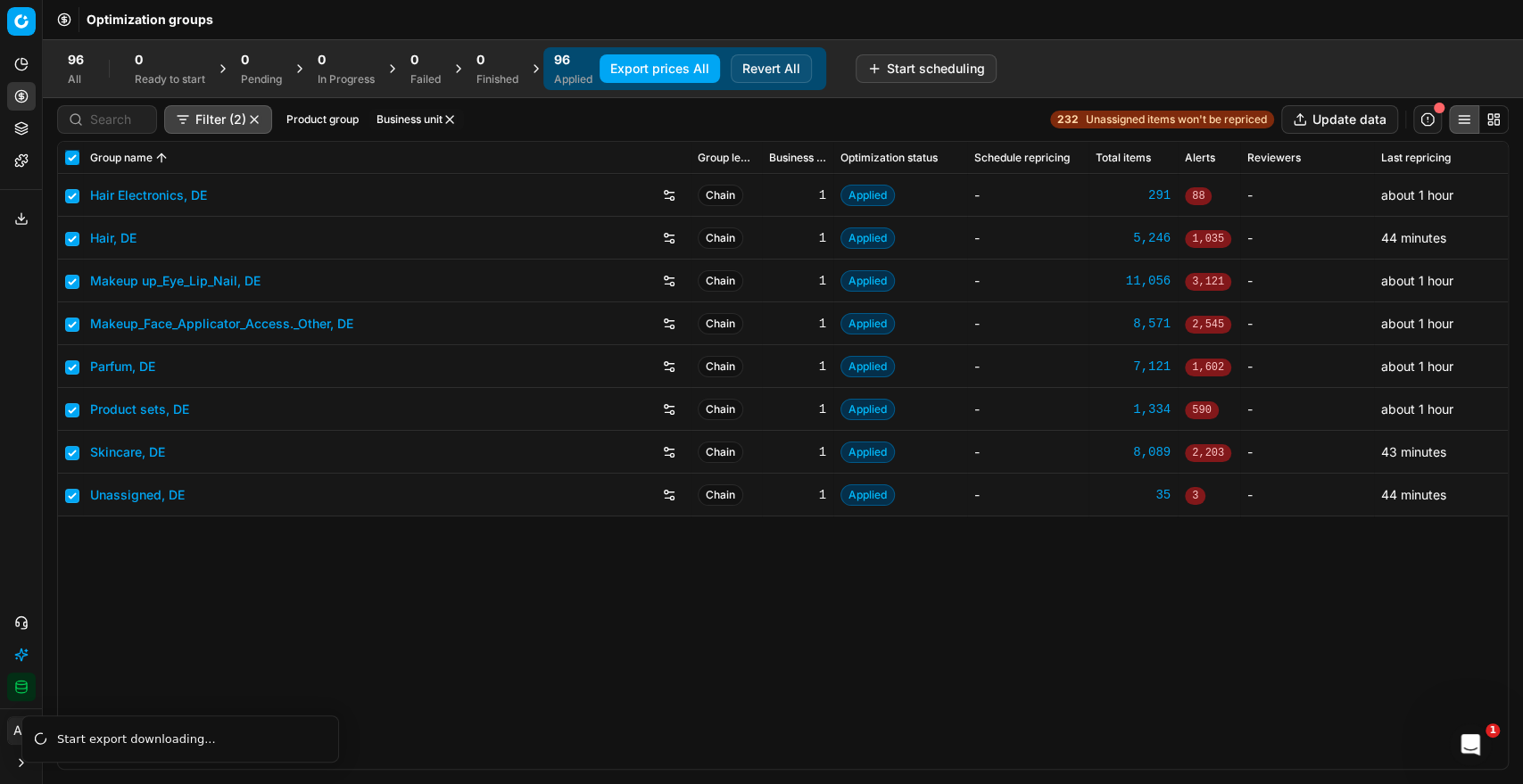
checkbox input "true"
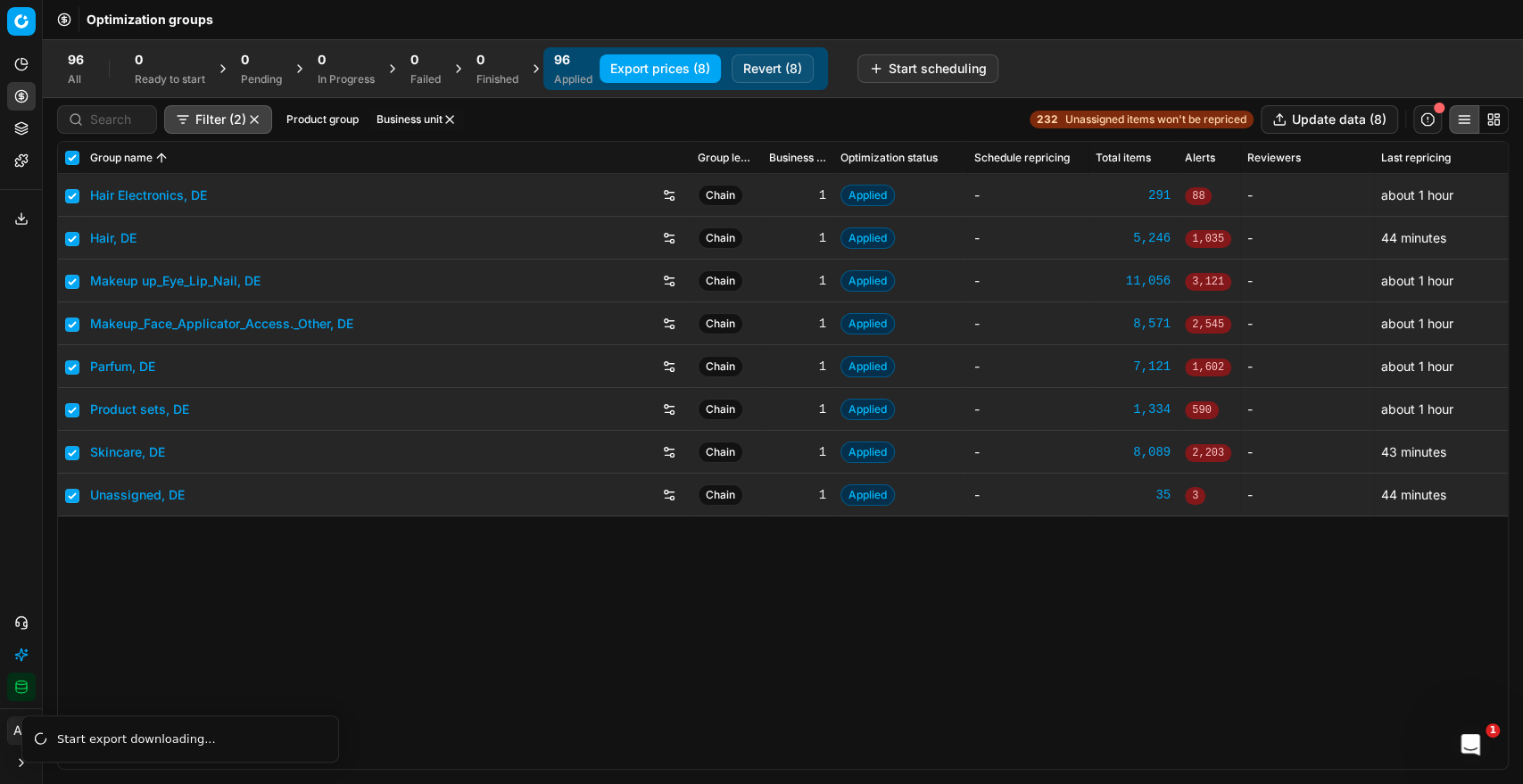
click at [655, 71] on button "Export prices (8)" at bounding box center [660, 69] width 121 height 28
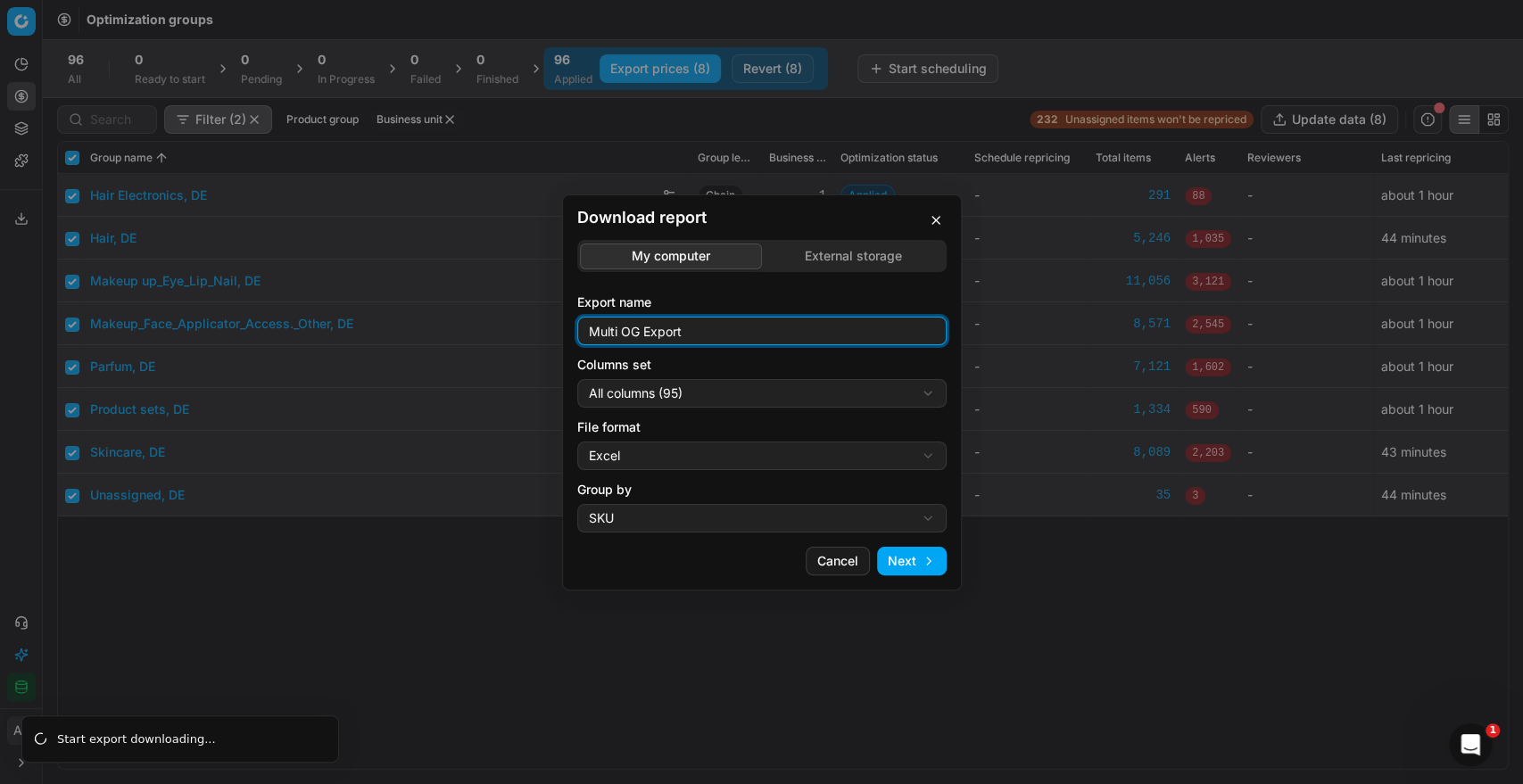
click at [737, 322] on input "Multi OG Export" at bounding box center [762, 330] width 353 height 26
type input "Multi OG Export_de"
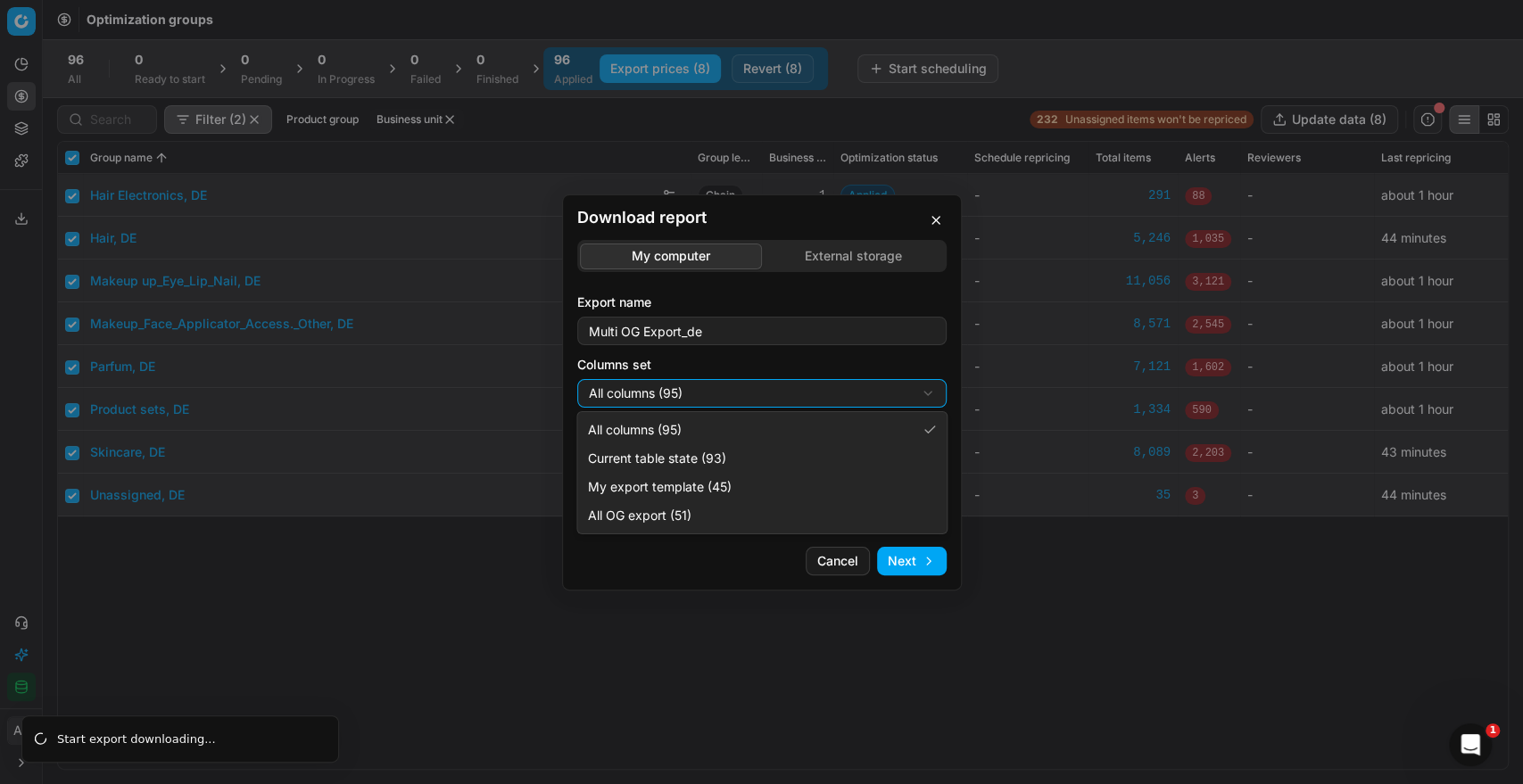
click at [713, 384] on div "Download report My computer External storage Export name Multi OG Export_de Col…" at bounding box center [762, 392] width 1523 height 784
select select "custom"
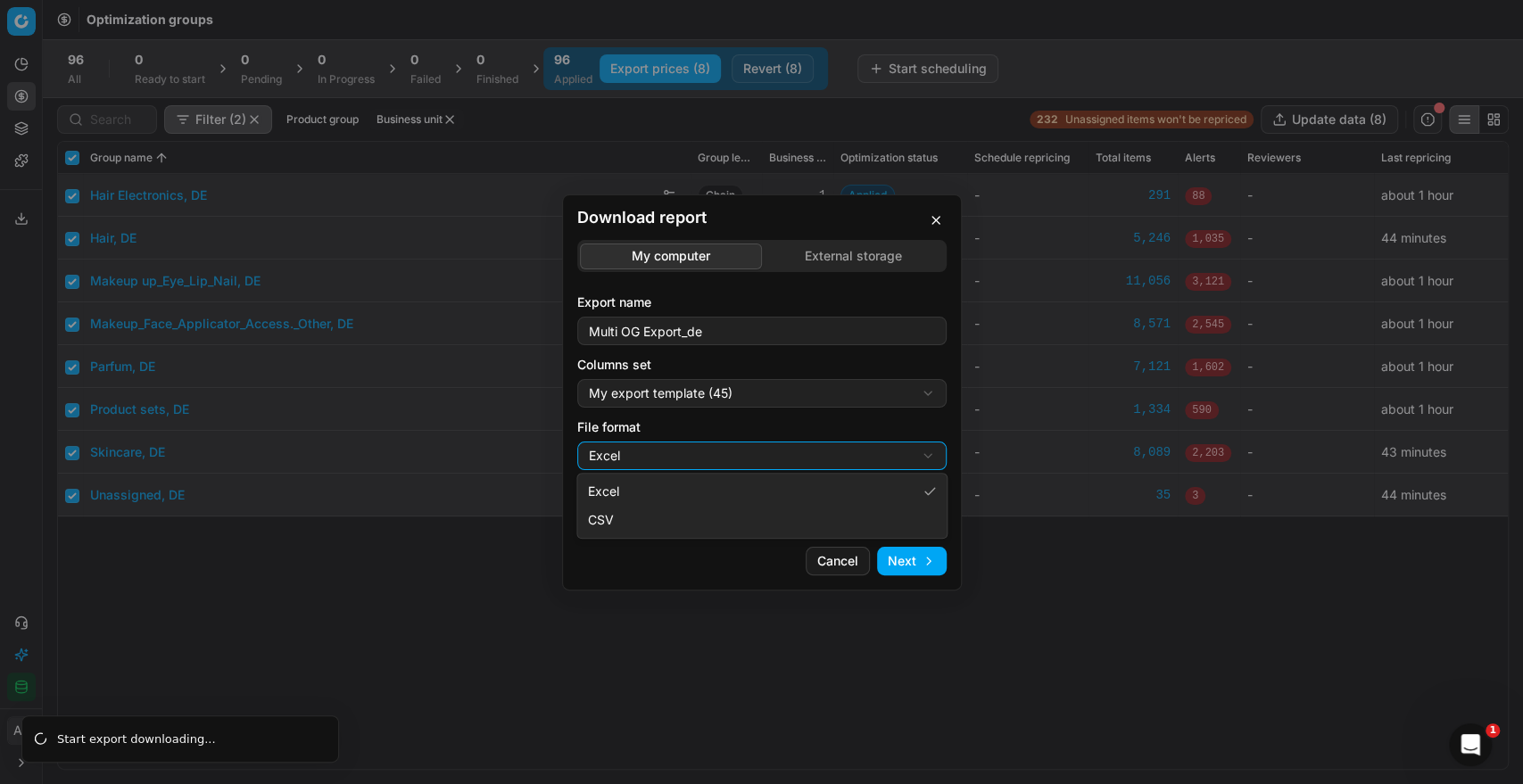
click at [663, 458] on div "Download report My computer External storage Export name Multi OG Export_de Col…" at bounding box center [762, 392] width 1523 height 784
select select "csv"
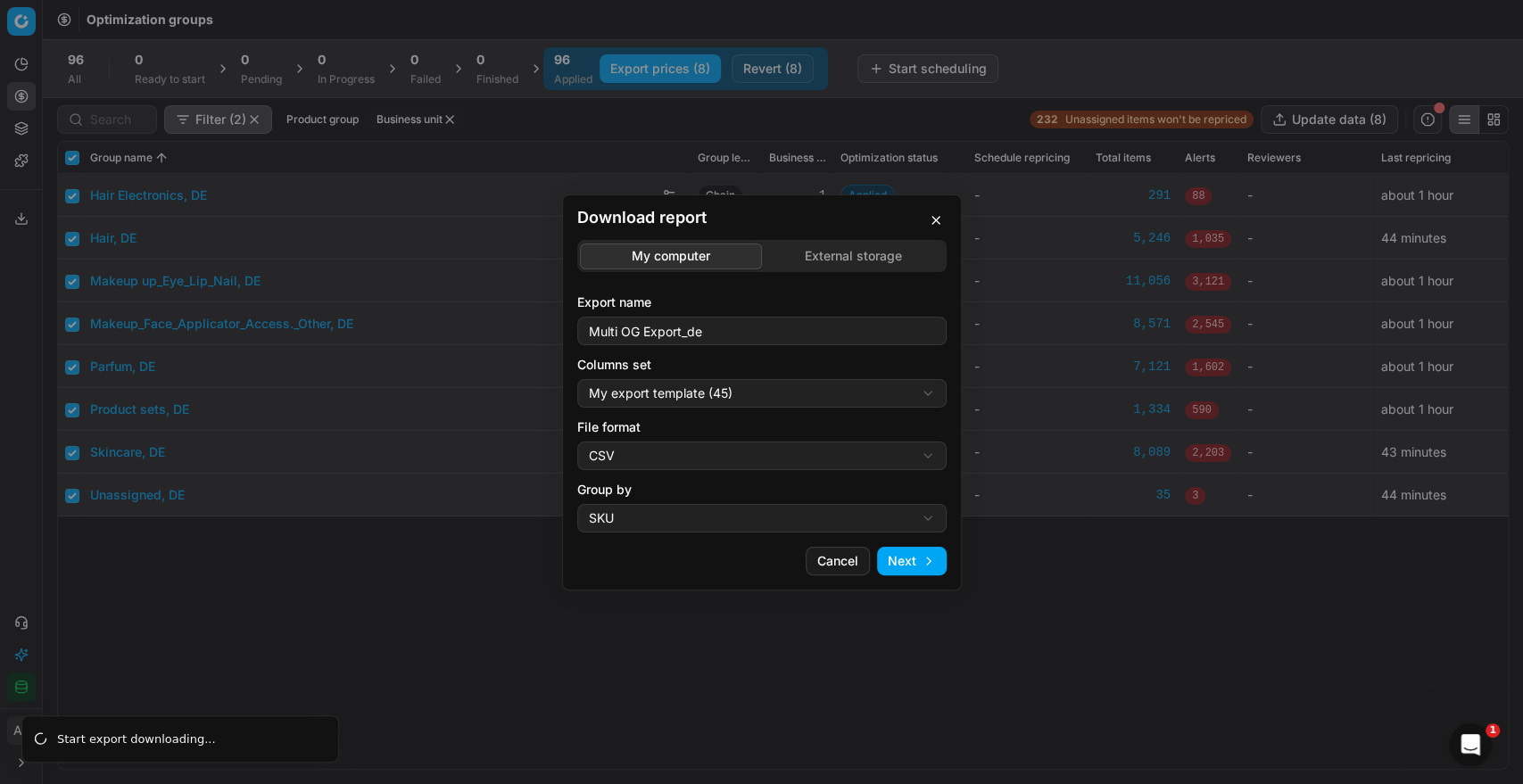
click at [925, 566] on button "Next" at bounding box center [912, 561] width 70 height 28
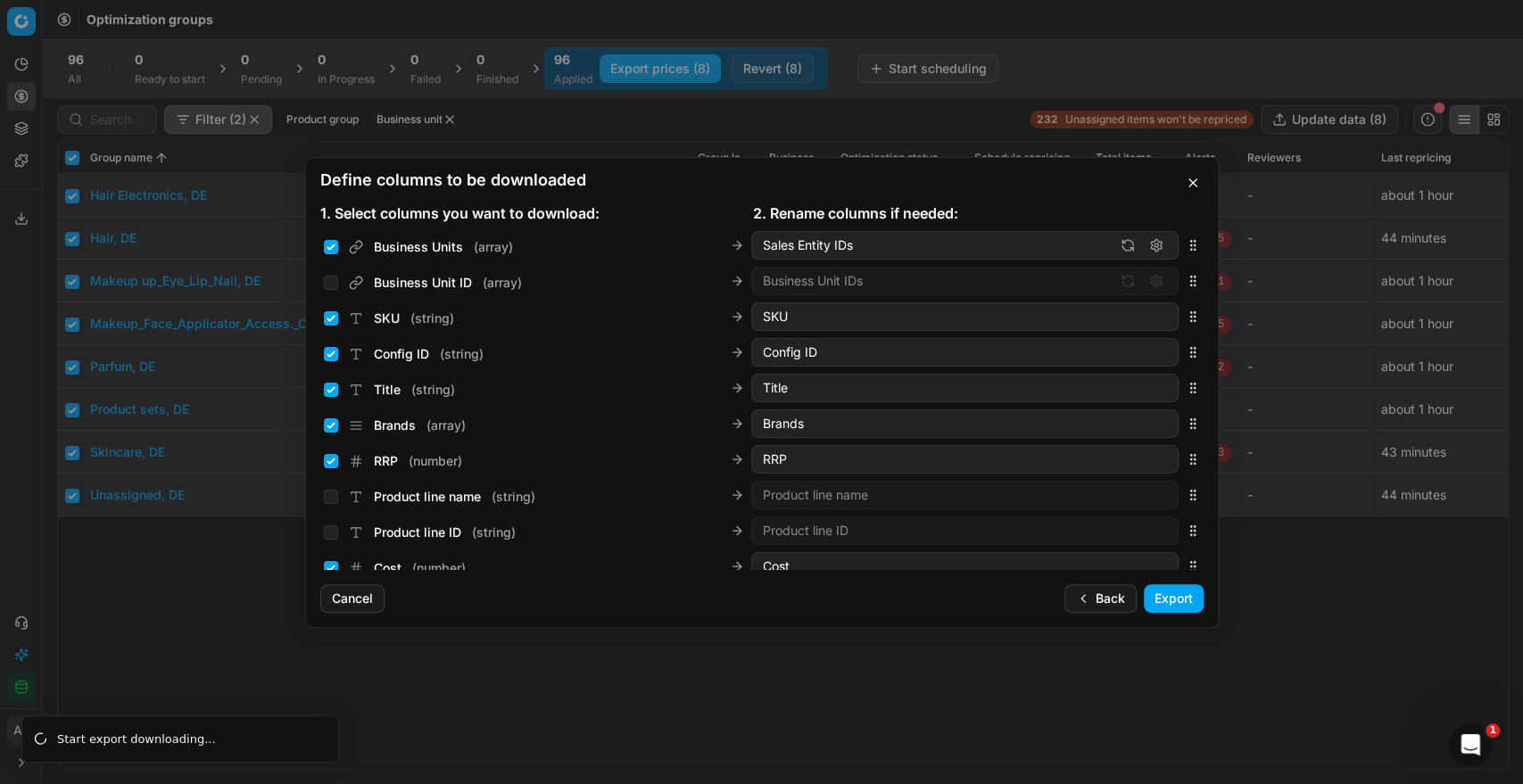
click at [1178, 597] on button "Export" at bounding box center [1173, 599] width 59 height 28
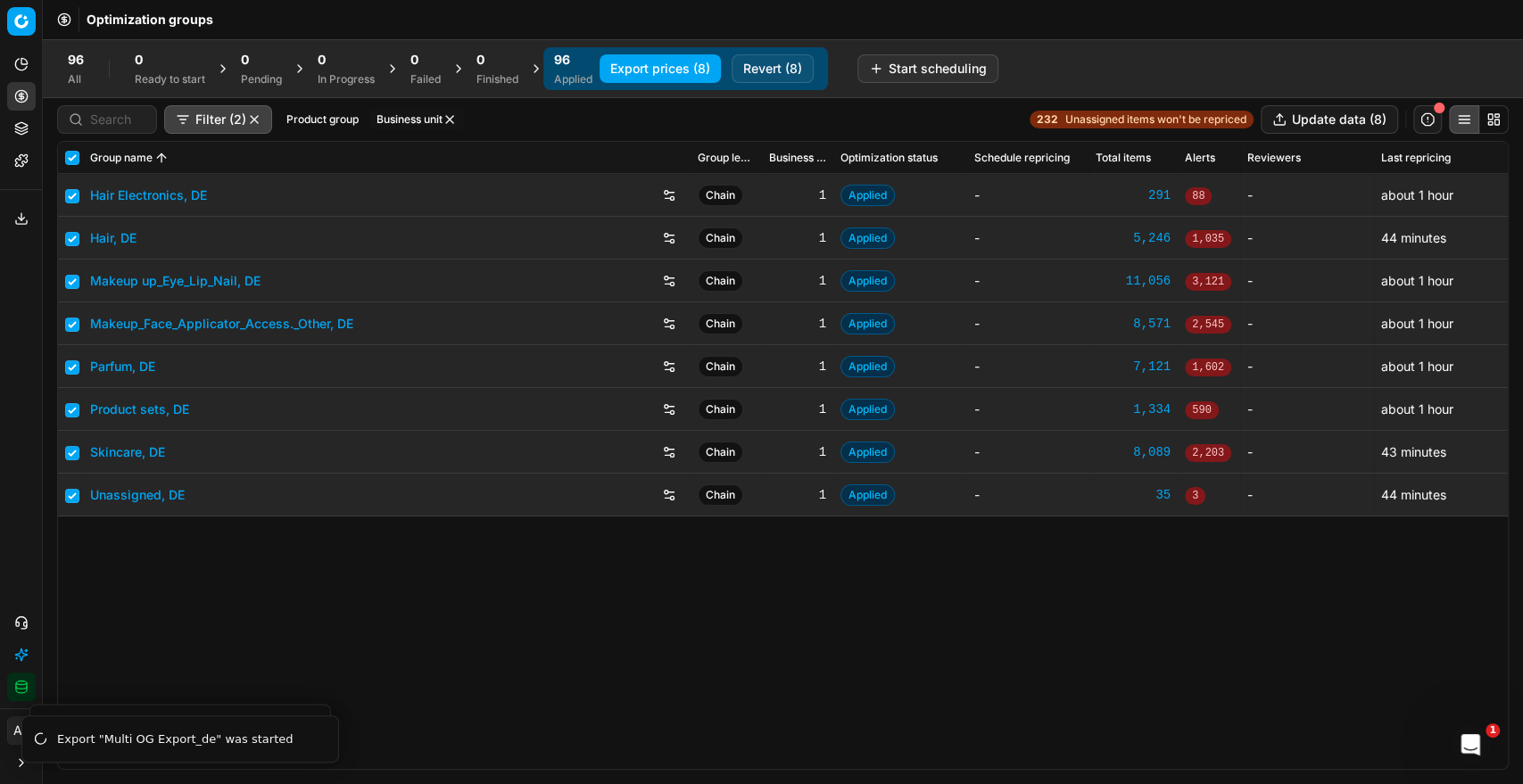
click at [16, 226] on button "Export service" at bounding box center [22, 218] width 28 height 28
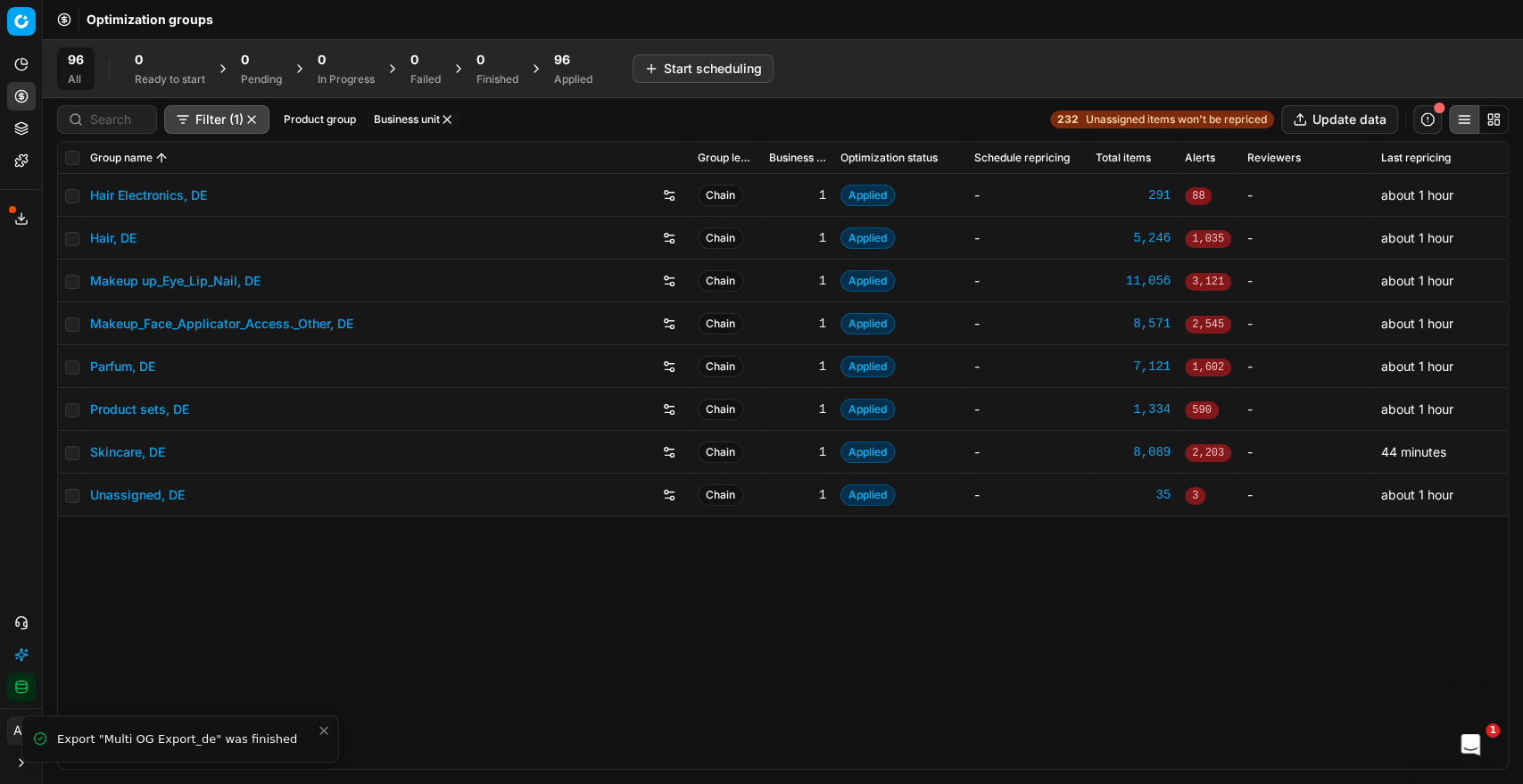
click at [25, 215] on icon at bounding box center [21, 218] width 14 height 14
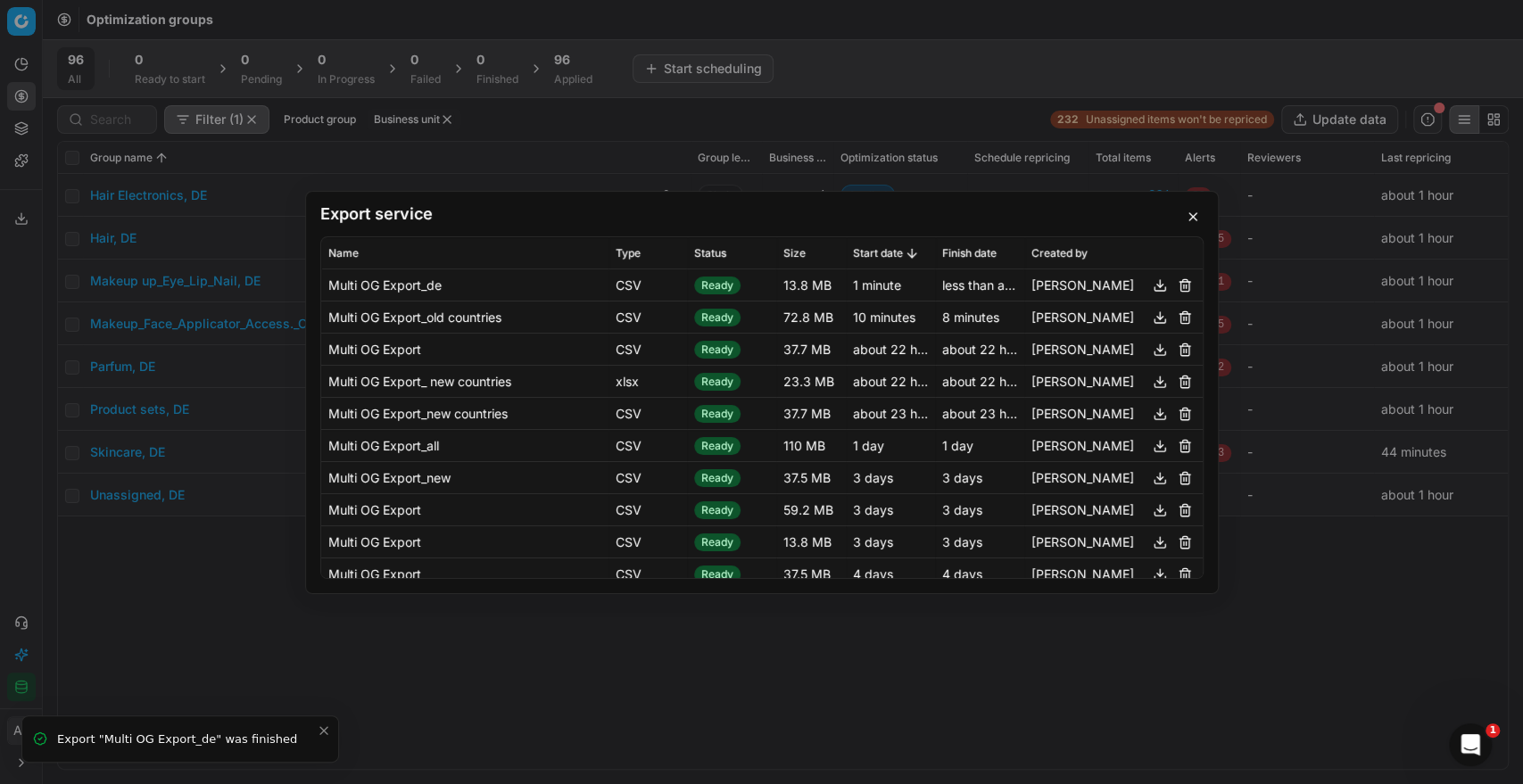
click at [1149, 283] on button "button" at bounding box center [1160, 284] width 22 height 22
click at [1149, 314] on button "button" at bounding box center [1160, 316] width 22 height 22
